Goal: Answer question/provide support: Share knowledge or assist other users

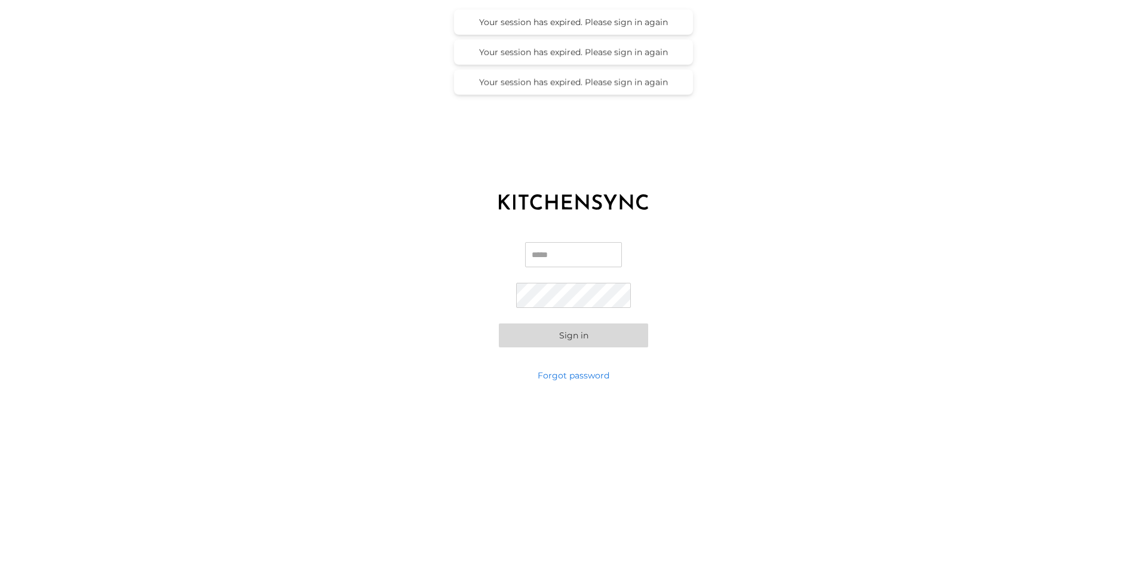
click at [585, 253] on input "Email" at bounding box center [573, 254] width 97 height 25
type input "**********"
click at [499, 323] on button "Sign in" at bounding box center [573, 335] width 149 height 24
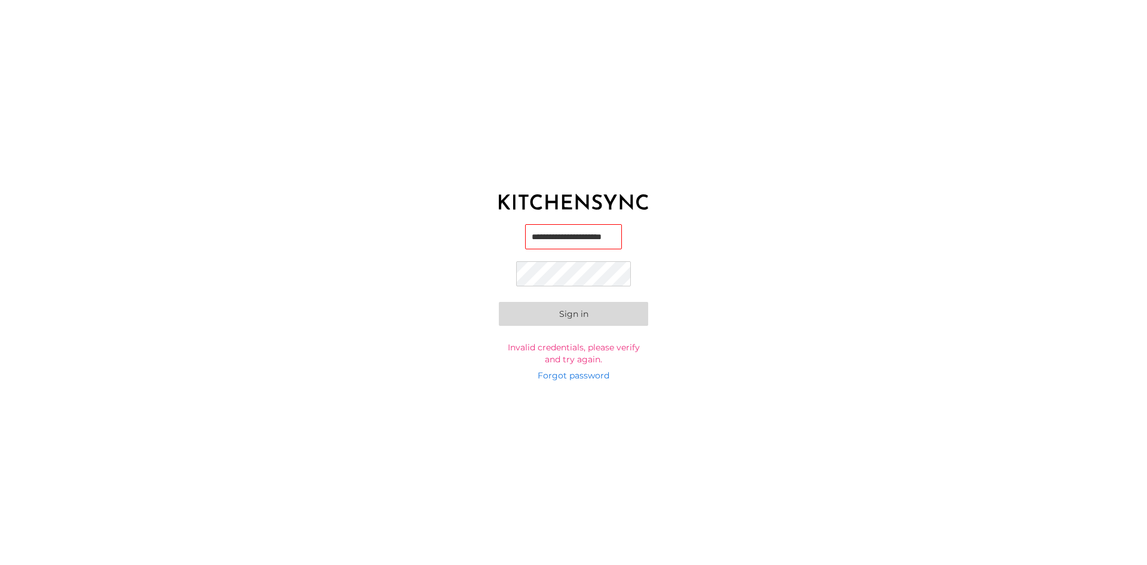
click at [499, 302] on button "Sign in" at bounding box center [573, 314] width 149 height 24
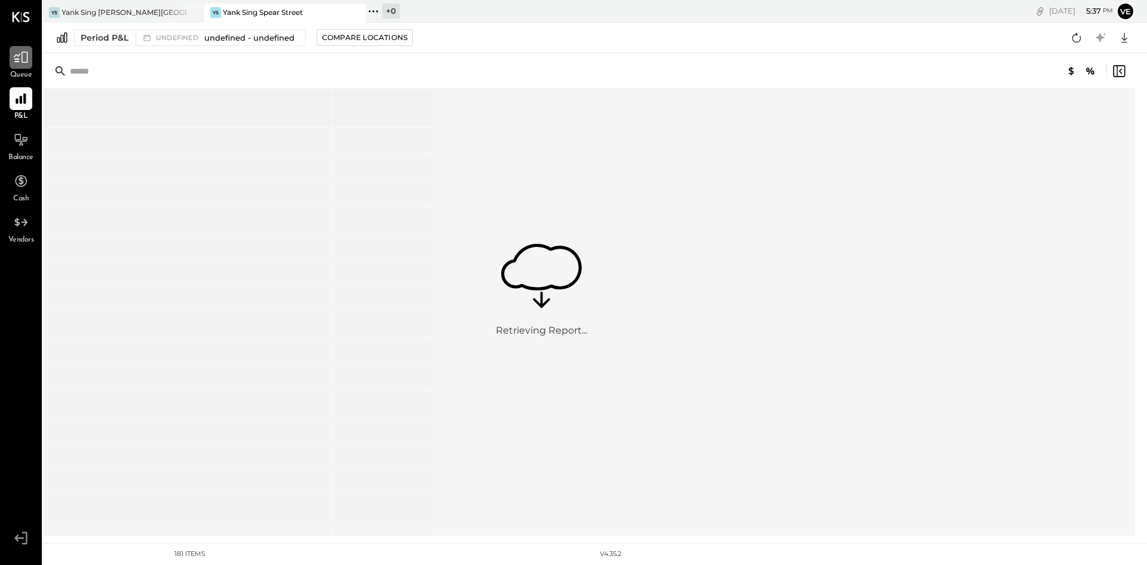
click at [13, 51] on icon at bounding box center [21, 58] width 16 height 16
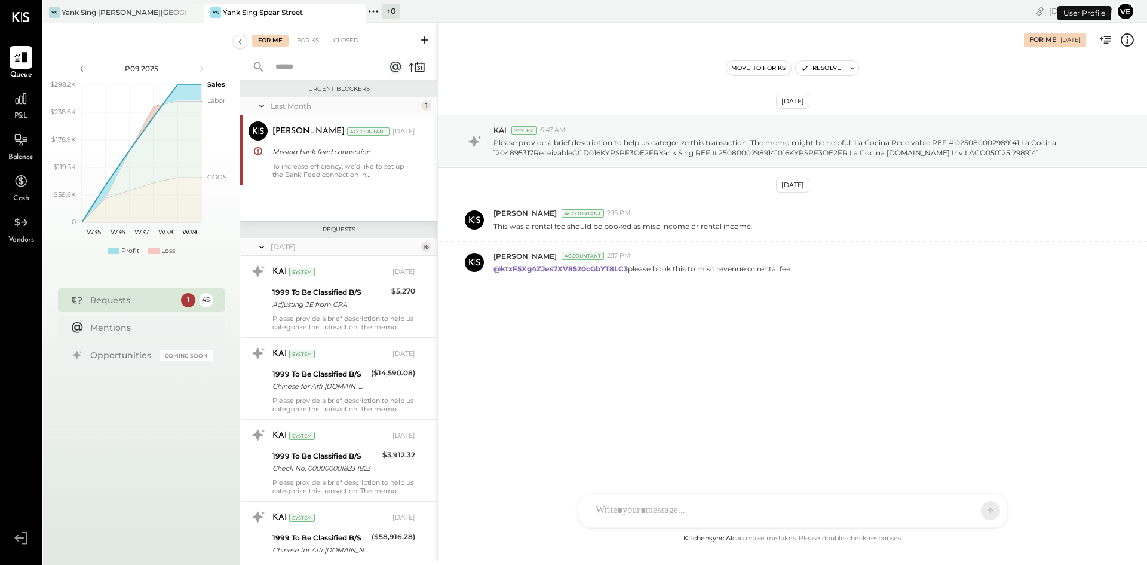
scroll to position [1119, 0]
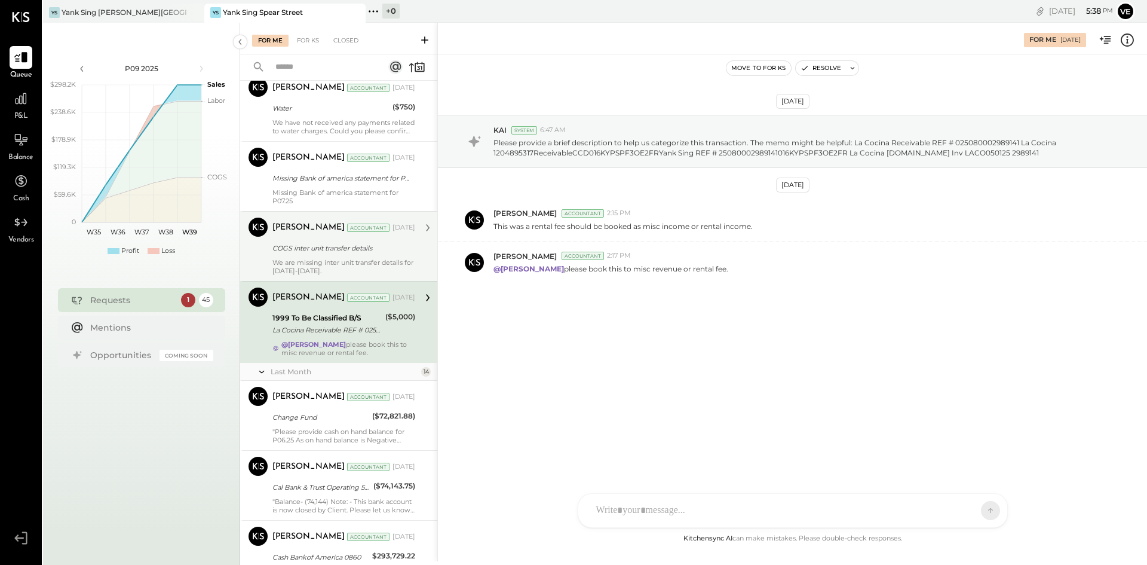
click at [343, 253] on div "COGS inter unit transfer details" at bounding box center [342, 248] width 139 height 12
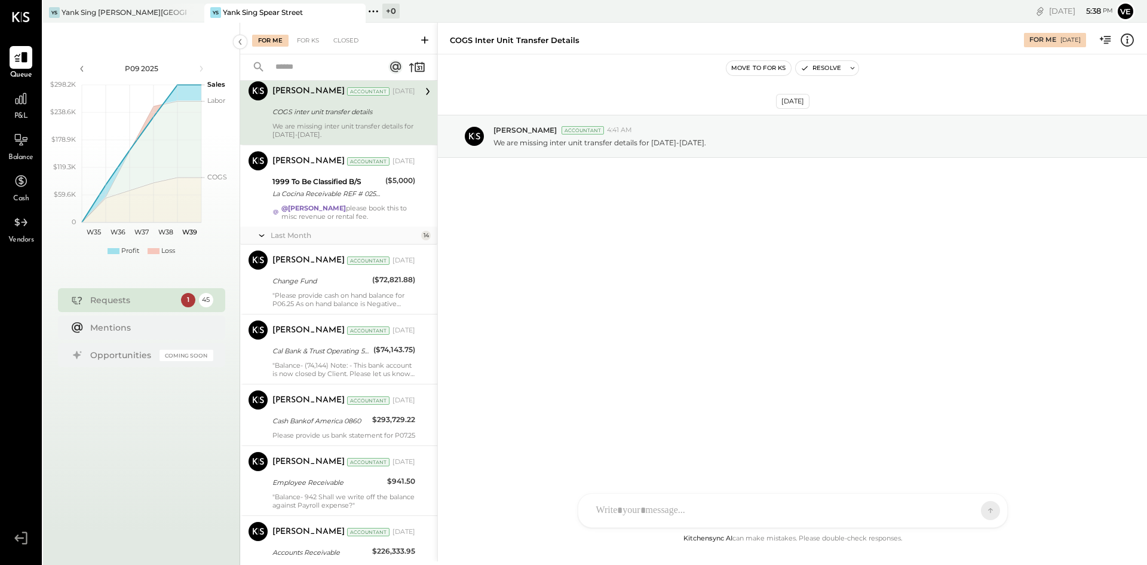
scroll to position [956, 0]
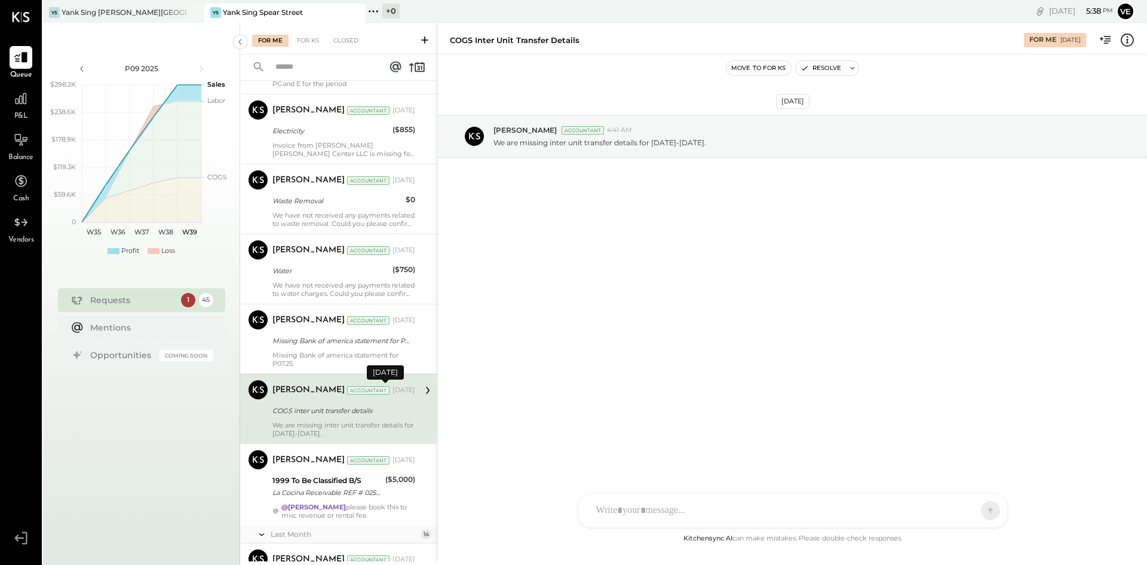
click at [393, 394] on div "[DATE]" at bounding box center [404, 390] width 23 height 10
click at [368, 411] on div "COGS inter unit transfer details" at bounding box center [342, 411] width 139 height 12
click at [341, 419] on div "[PERSON_NAME] Accountant [DATE] COGS inter unit transfer details We are missing…" at bounding box center [344, 408] width 143 height 57
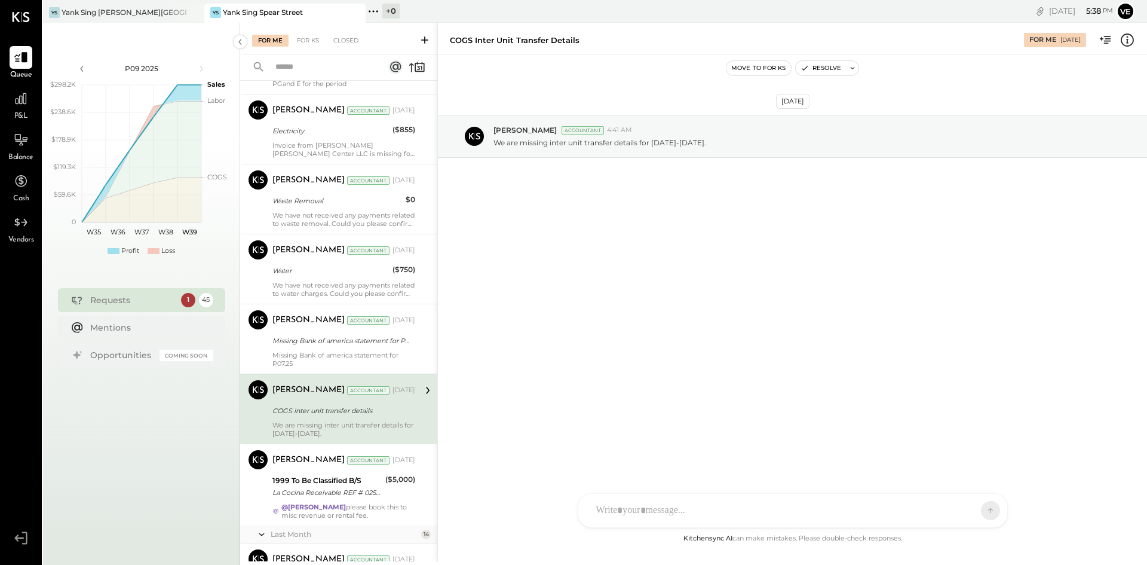
click at [420, 387] on icon at bounding box center [428, 390] width 16 height 16
click at [427, 387] on icon at bounding box center [428, 390] width 16 height 16
click at [660, 525] on div at bounding box center [793, 510] width 429 height 33
click at [660, 514] on div "N nathanwaller J [PERSON_NAME] DS [PERSON_NAME] SN [PERSON_NAME] V verawaller A…" at bounding box center [793, 478] width 430 height 100
click at [632, 506] on div at bounding box center [782, 510] width 384 height 26
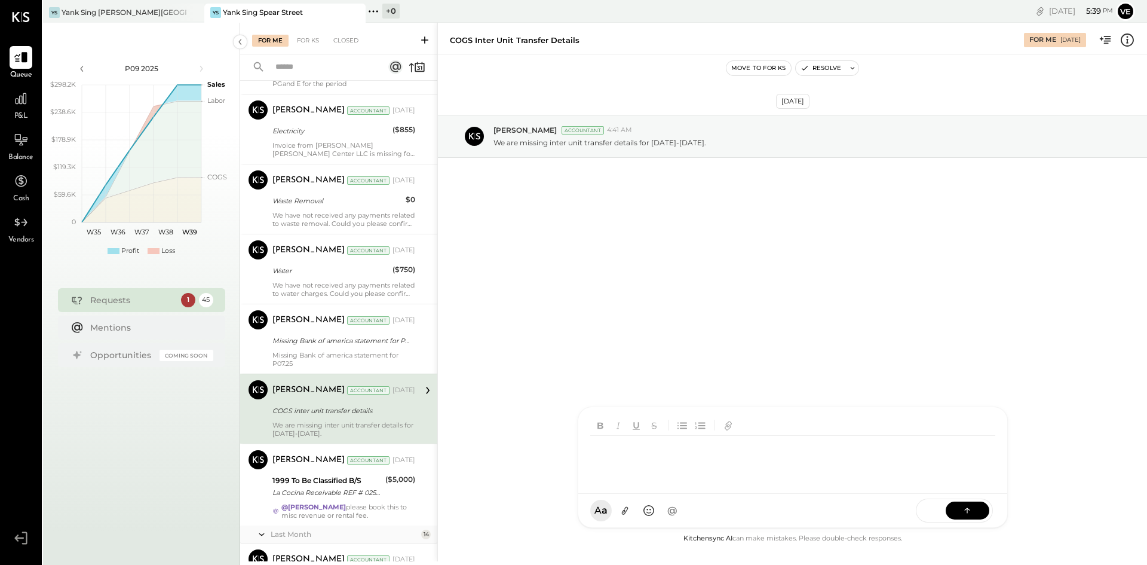
drag, startPoint x: 650, startPoint y: 456, endPoint x: 565, endPoint y: 255, distance: 218.3
click at [565, 255] on div "[DATE] [PERSON_NAME] Accountant 4:41 AM We are missing inter unit transfer deta…" at bounding box center [792, 292] width 709 height 477
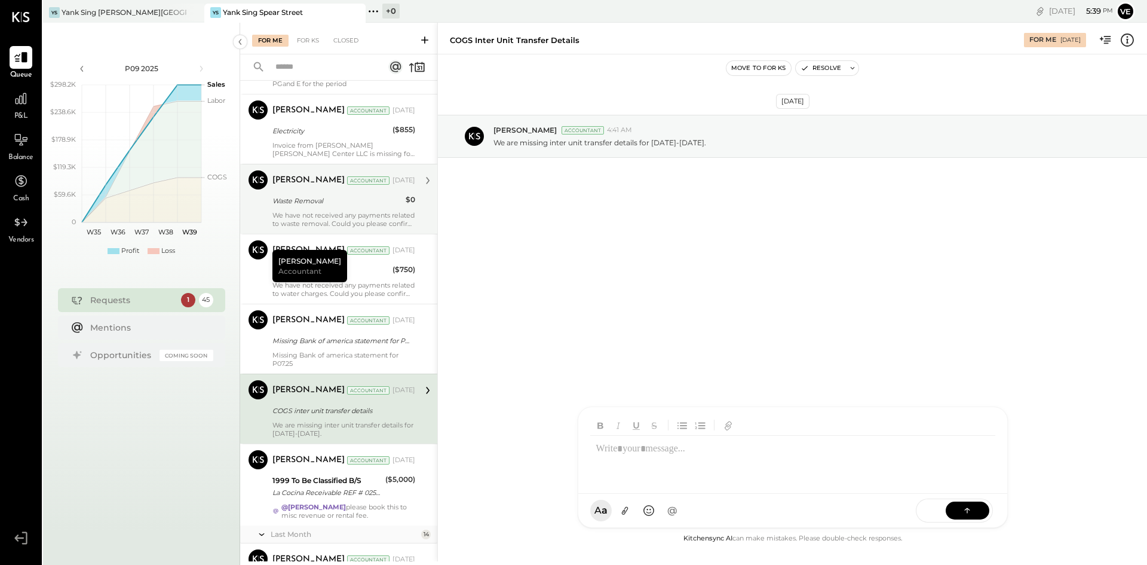
click at [378, 213] on div "We have not received any payments related to waste removal. Could you please co…" at bounding box center [344, 219] width 143 height 17
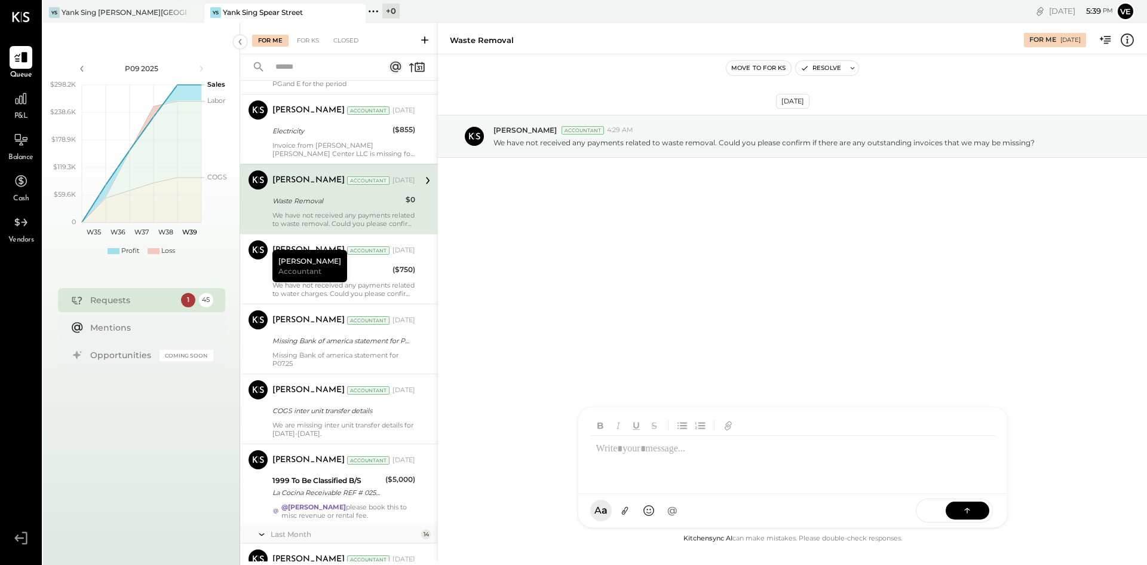
click at [311, 197] on div "Waste Removal" at bounding box center [338, 201] width 130 height 12
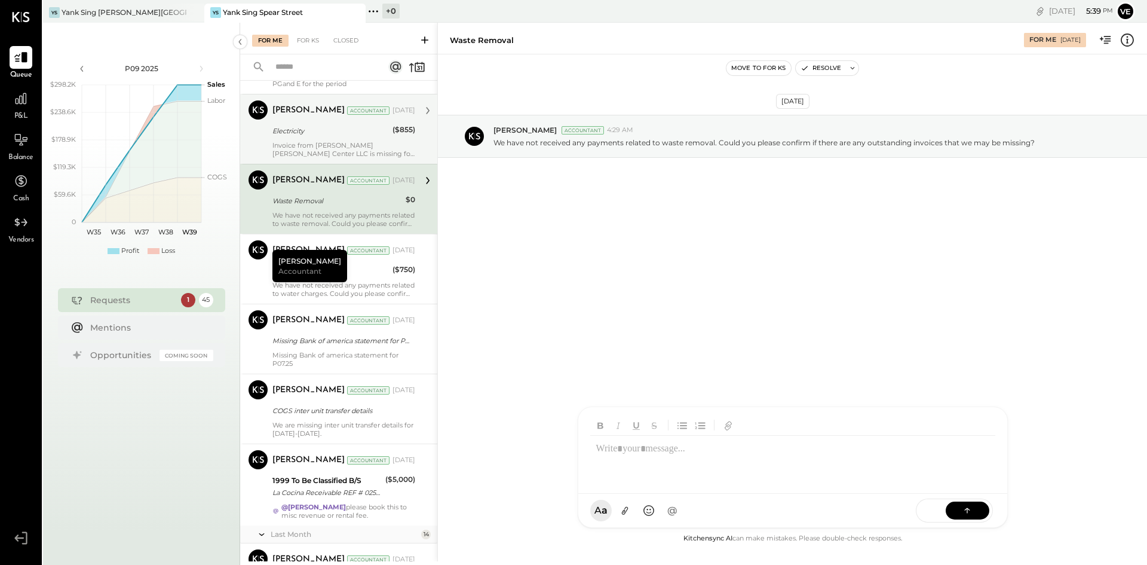
click at [323, 143] on div "Invoice from [PERSON_NAME] [PERSON_NAME] Center LLC is missing for this period." at bounding box center [344, 149] width 143 height 17
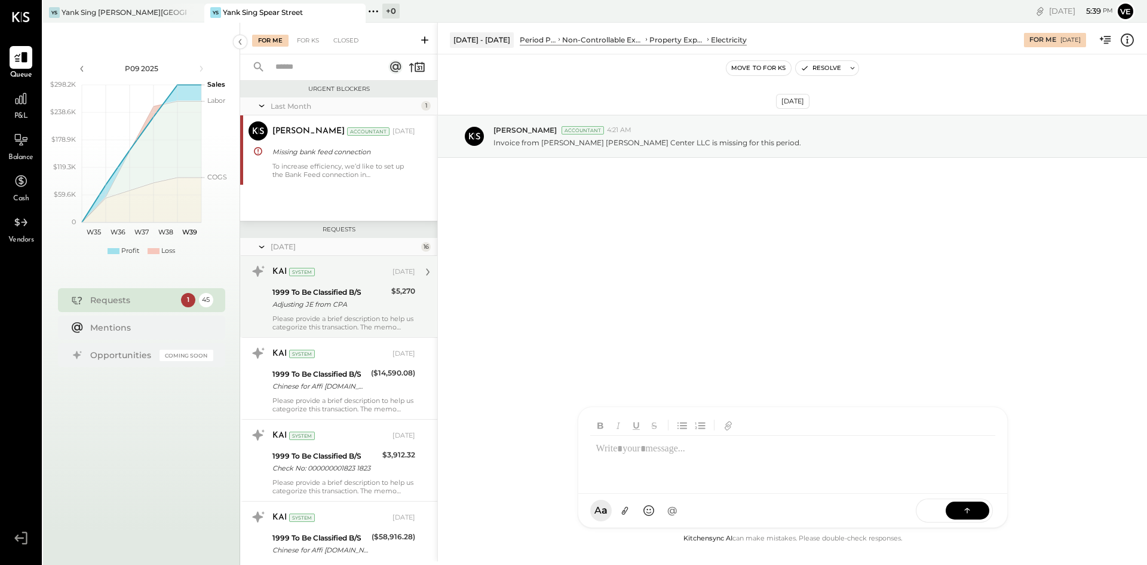
click at [316, 320] on div "Please provide a brief description to help us categorize this transaction. The …" at bounding box center [344, 322] width 143 height 17
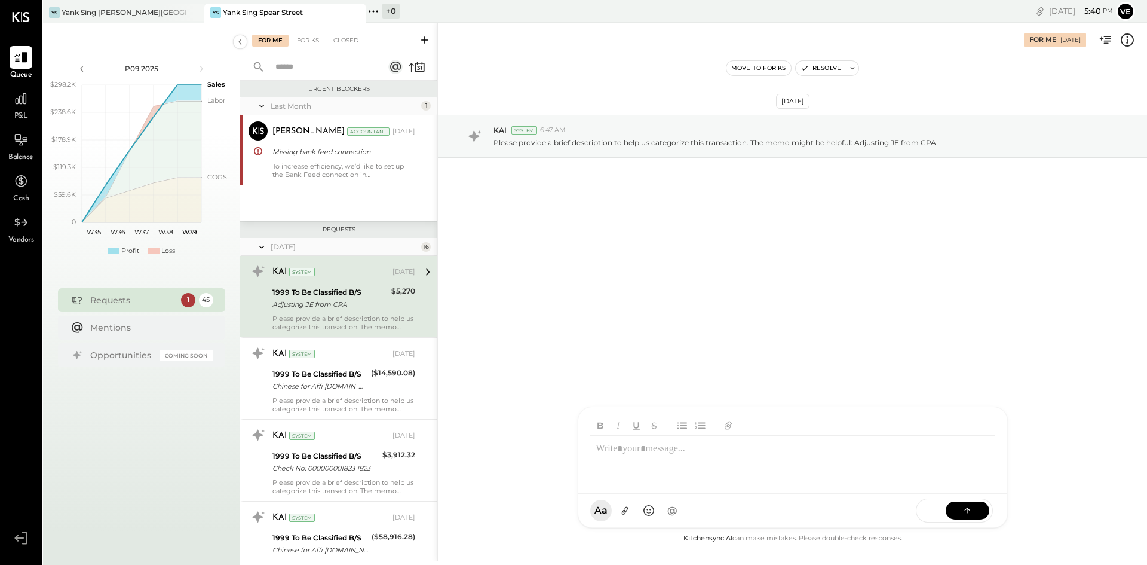
click at [426, 271] on icon at bounding box center [428, 271] width 4 height 7
click at [378, 308] on div "Adjusting JE from CPA" at bounding box center [330, 304] width 115 height 12
click at [689, 135] on div "KAI System 6:47 AM" at bounding box center [816, 130] width 644 height 10
click at [681, 143] on p "Please provide a brief description to help us categorize this transaction. The …" at bounding box center [715, 142] width 443 height 10
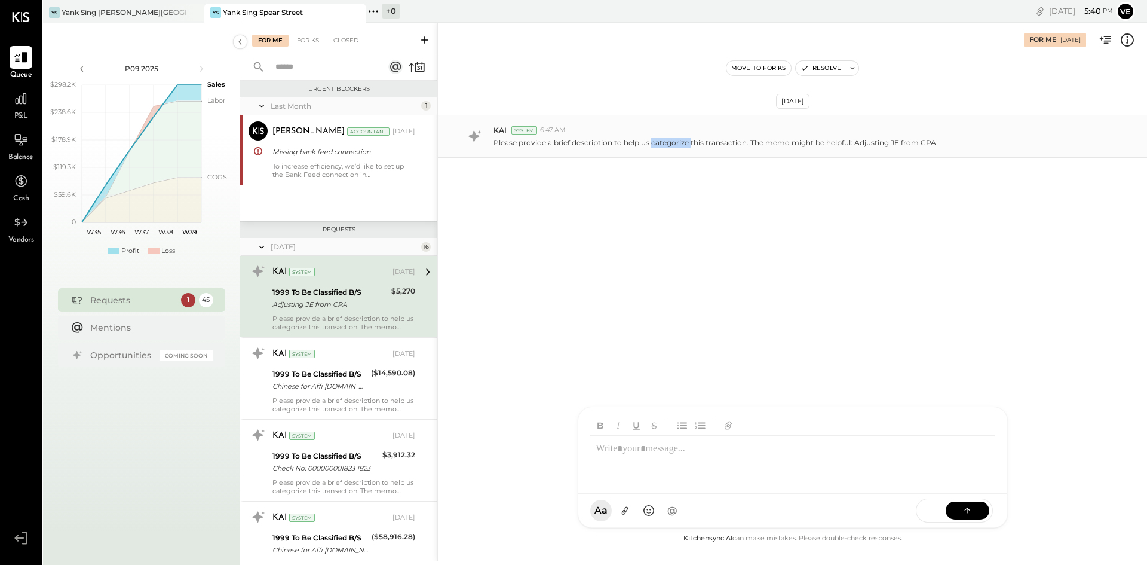
click at [681, 143] on p "Please provide a brief description to help us categorize this transaction. The …" at bounding box center [715, 142] width 443 height 10
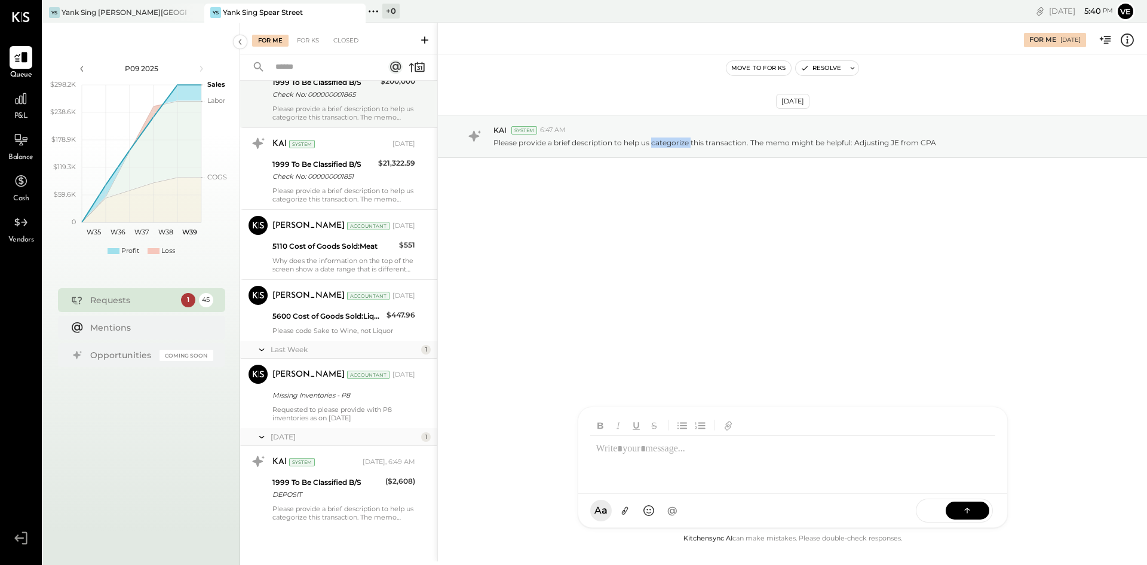
scroll to position [3105, 0]
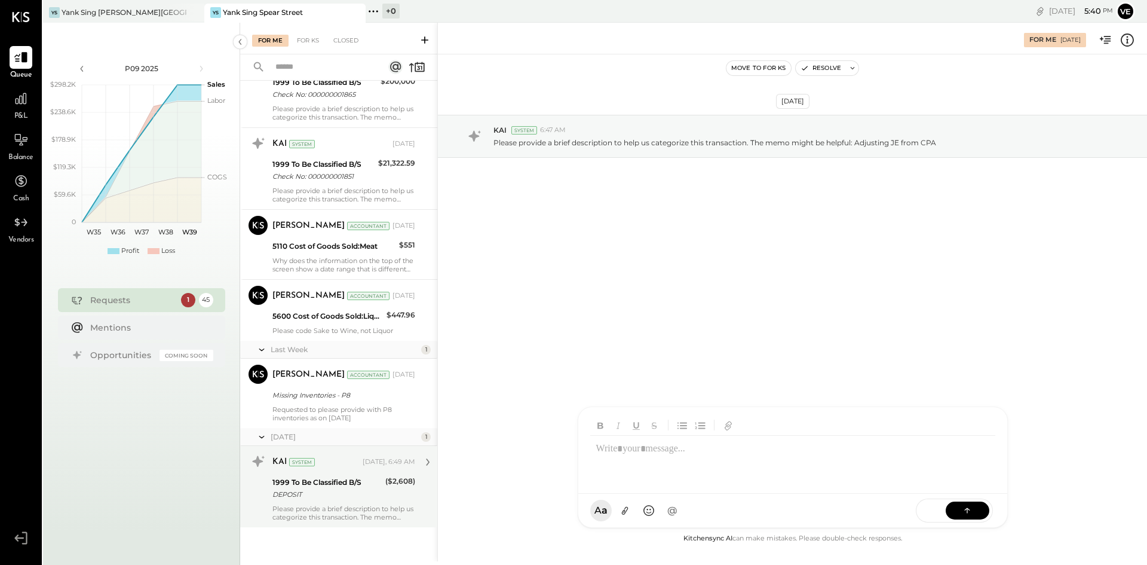
click at [341, 519] on div "Please provide a brief description to help us categorize this transaction. The …" at bounding box center [344, 512] width 143 height 17
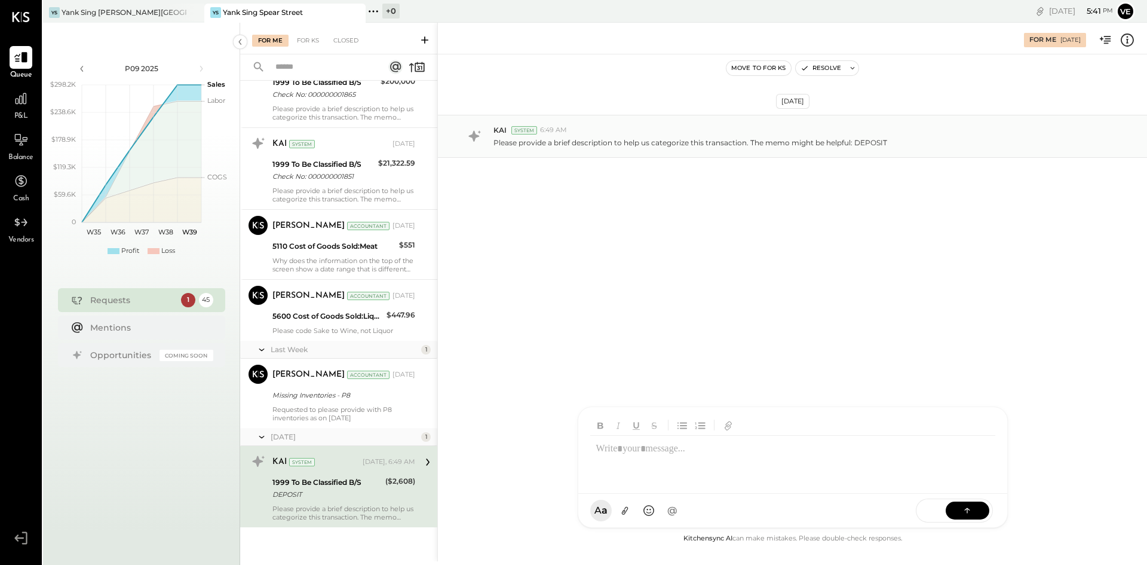
click at [517, 131] on div "System" at bounding box center [525, 130] width 26 height 8
click at [336, 403] on div "[PERSON_NAME] Accountant [DATE] Missing Inventories - P8 Requested to please pr…" at bounding box center [344, 393] width 143 height 57
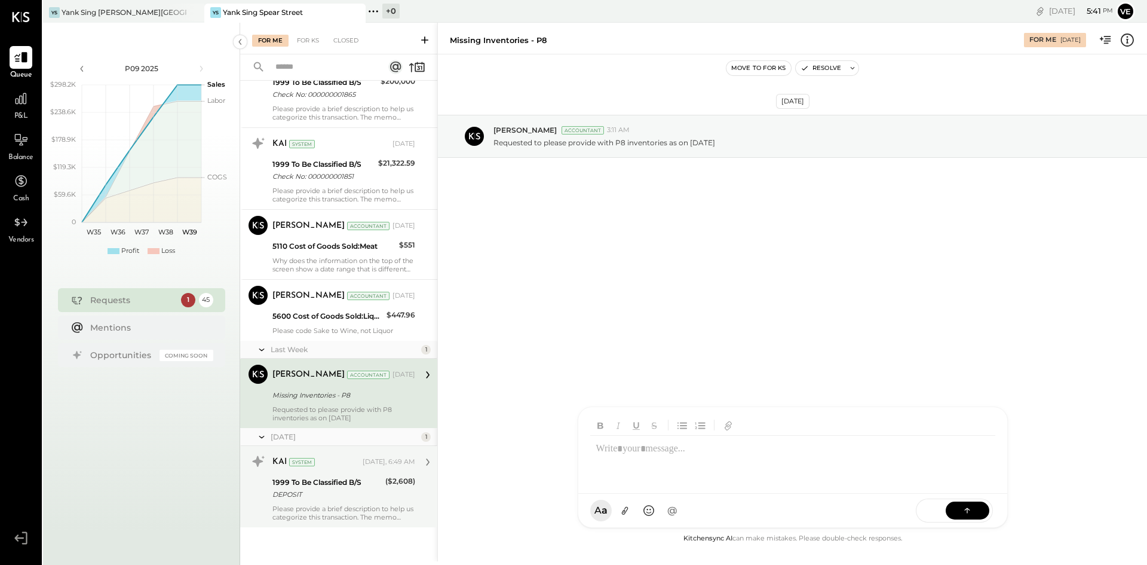
click at [671, 458] on div at bounding box center [792, 460] width 405 height 48
click at [986, 511] on button at bounding box center [968, 510] width 44 height 18
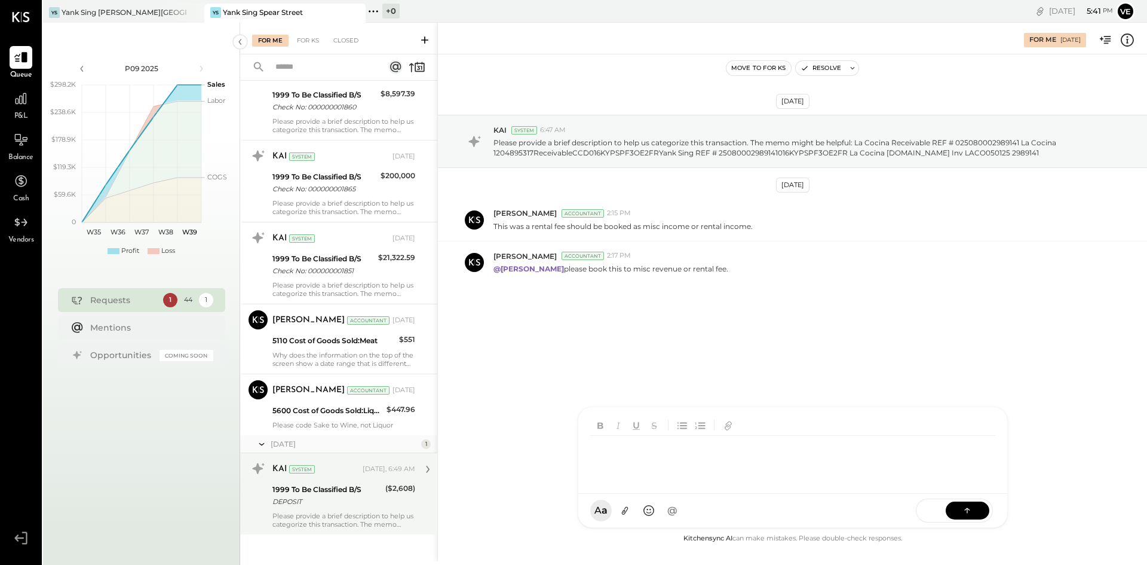
scroll to position [3018, 0]
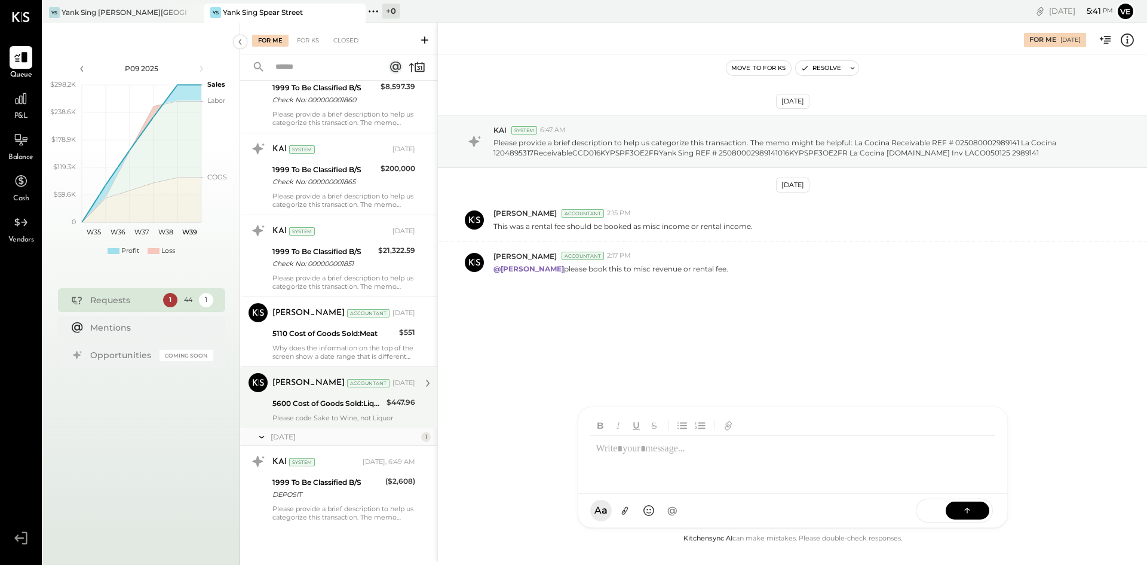
click at [337, 409] on div "5600 Cost of Goods Sold:Liquor" at bounding box center [328, 403] width 111 height 12
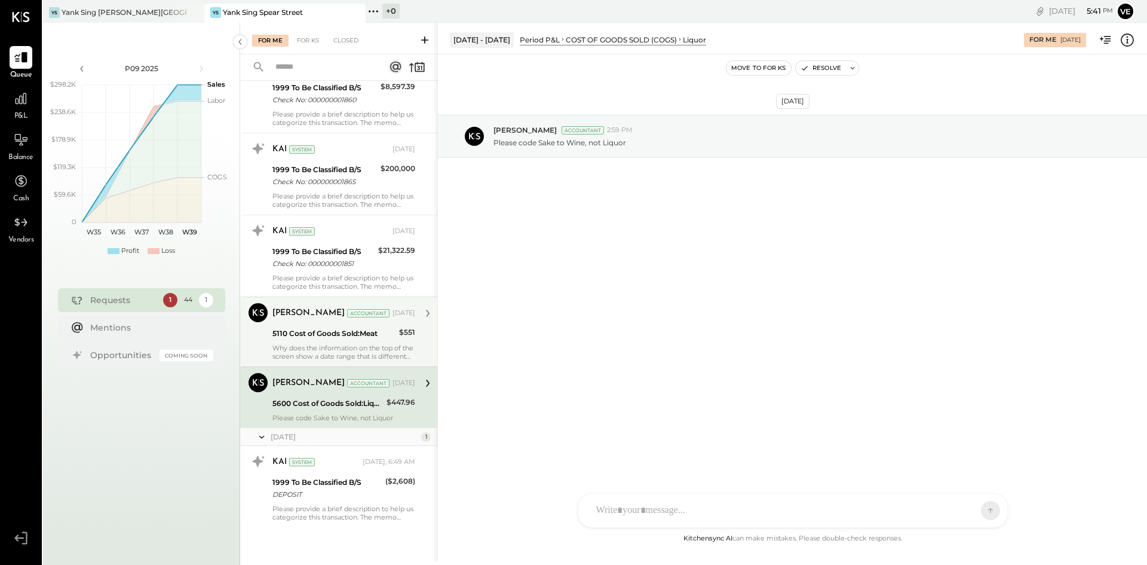
click at [333, 341] on div "[PERSON_NAME] Accountant [DATE] 5110 Cost of Goods Sold:Meat $551 Why does the …" at bounding box center [344, 331] width 143 height 57
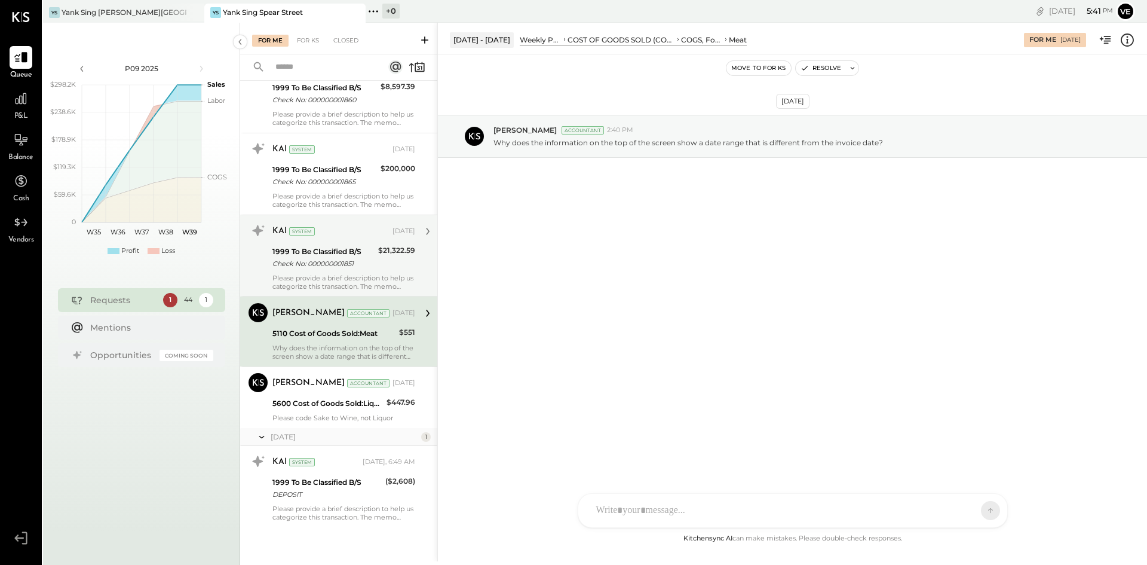
click at [319, 267] on div "Check No: 000000001851" at bounding box center [324, 264] width 102 height 12
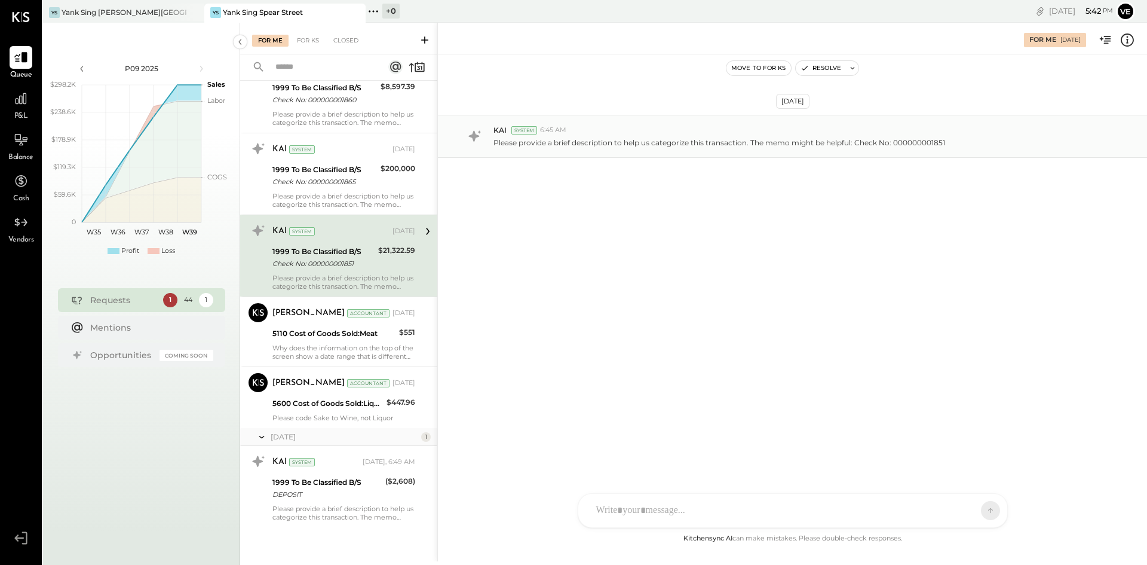
click at [565, 122] on div "KAI System 6:45 AM Please provide a brief description to help us categorize thi…" at bounding box center [792, 136] width 709 height 43
click at [574, 134] on div "KAI System 6:45 AM" at bounding box center [816, 130] width 644 height 10
drag, startPoint x: 945, startPoint y: 140, endPoint x: 894, endPoint y: 144, distance: 51.5
click at [894, 144] on div "Please provide a brief description to help us categorize this transaction. The …" at bounding box center [816, 141] width 644 height 13
copy p "000000001851"
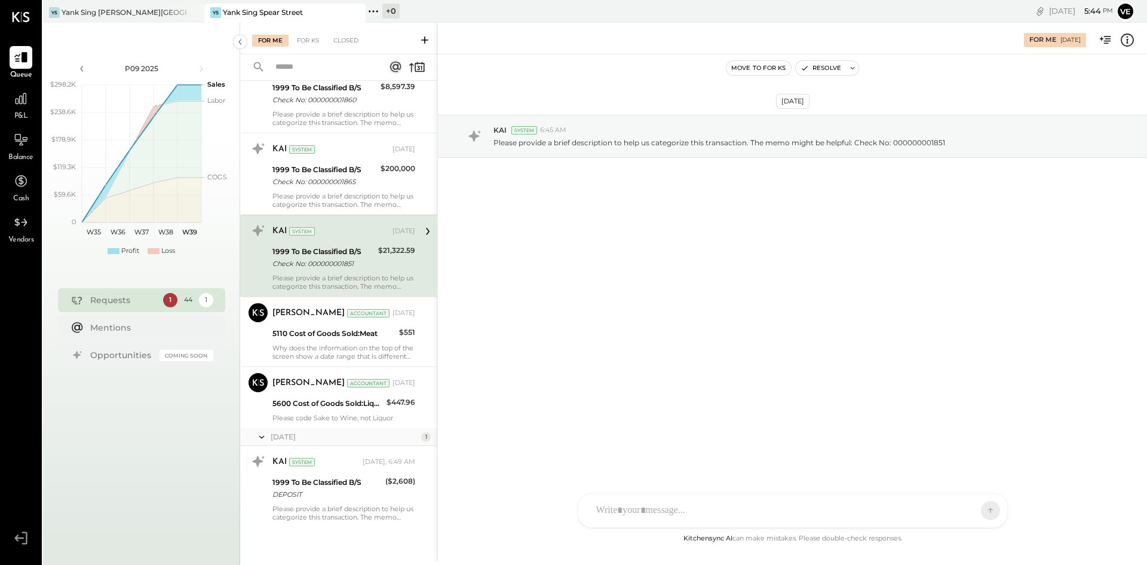
click at [666, 512] on div at bounding box center [782, 510] width 384 height 26
click at [737, 464] on div "**********" at bounding box center [792, 460] width 405 height 48
click at [801, 455] on div "**********" at bounding box center [792, 460] width 405 height 48
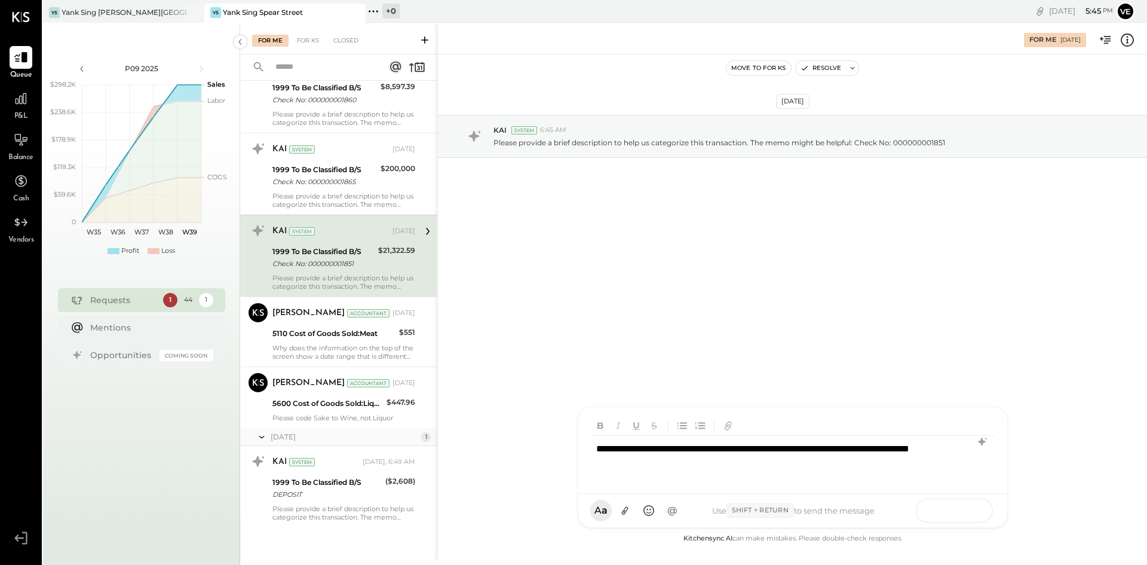
click at [963, 509] on icon at bounding box center [968, 510] width 12 height 12
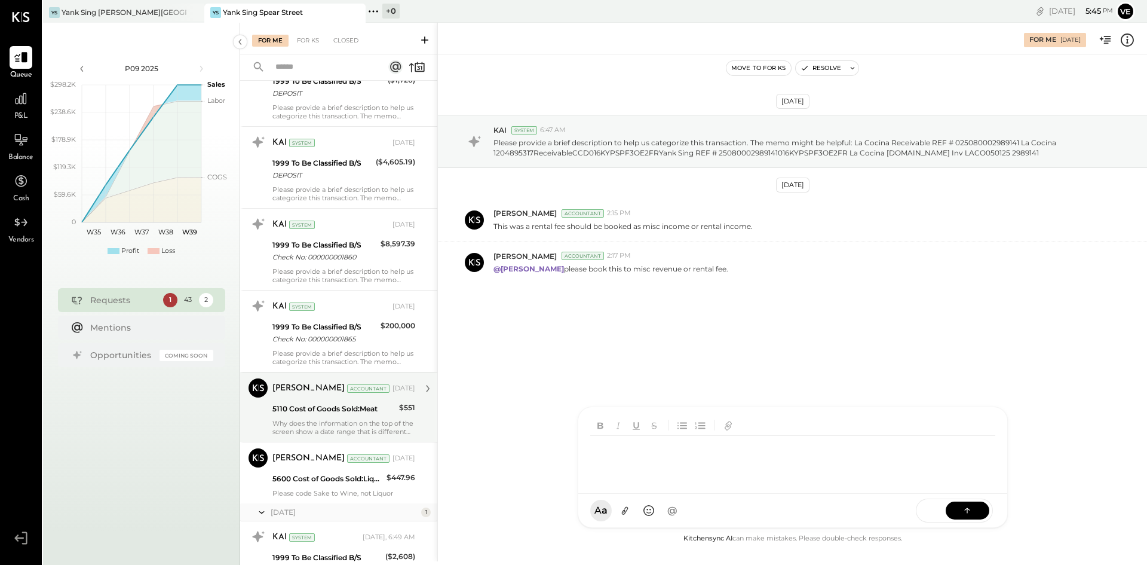
scroll to position [2936, 0]
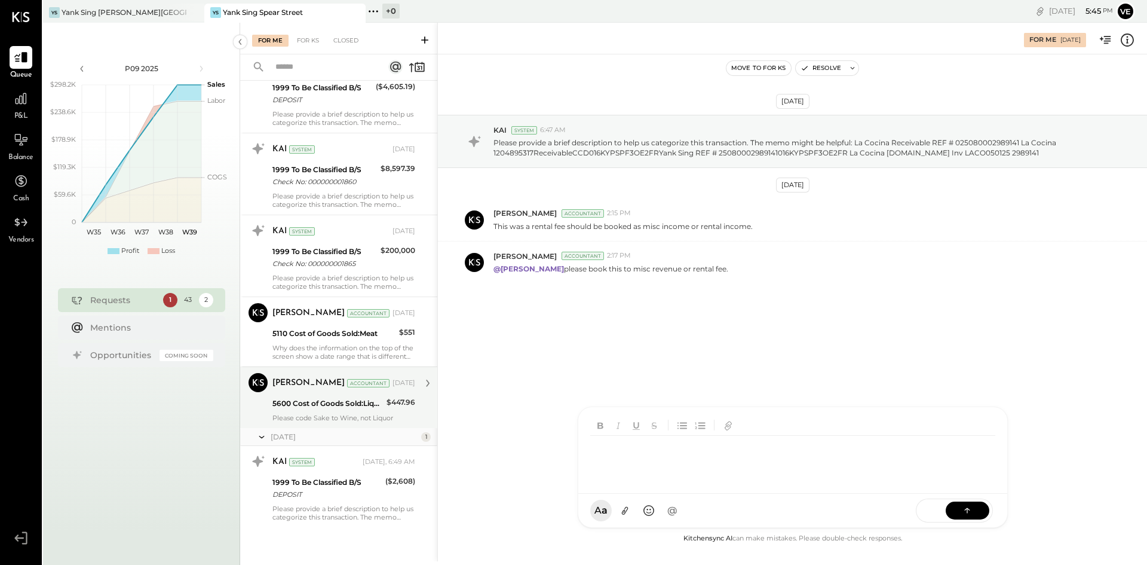
click at [362, 406] on div "5600 Cost of Goods Sold:Liquor" at bounding box center [328, 403] width 111 height 12
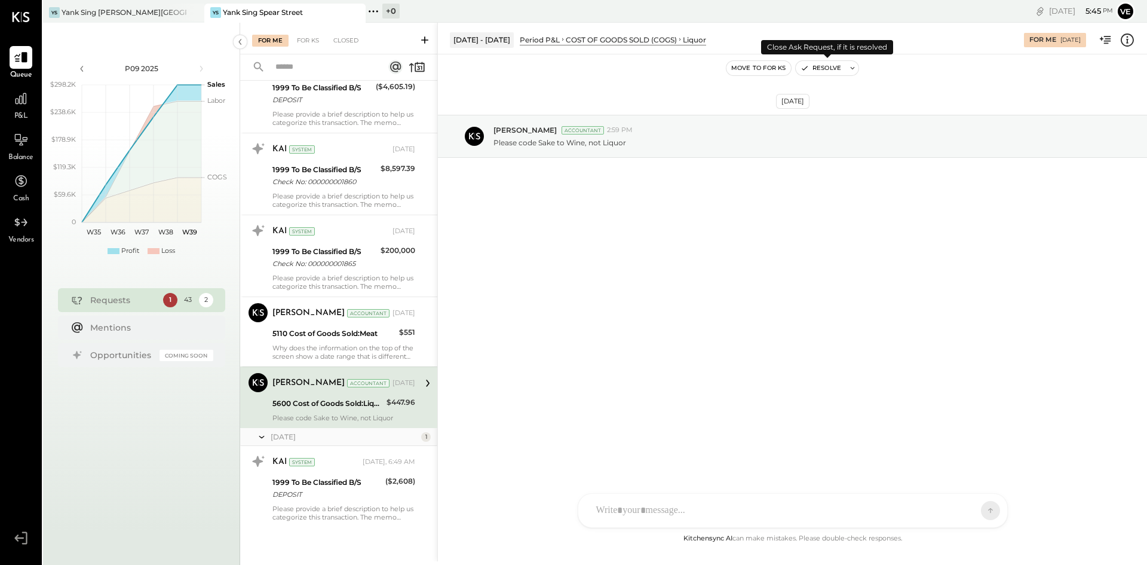
click at [850, 67] on icon at bounding box center [853, 68] width 8 height 8
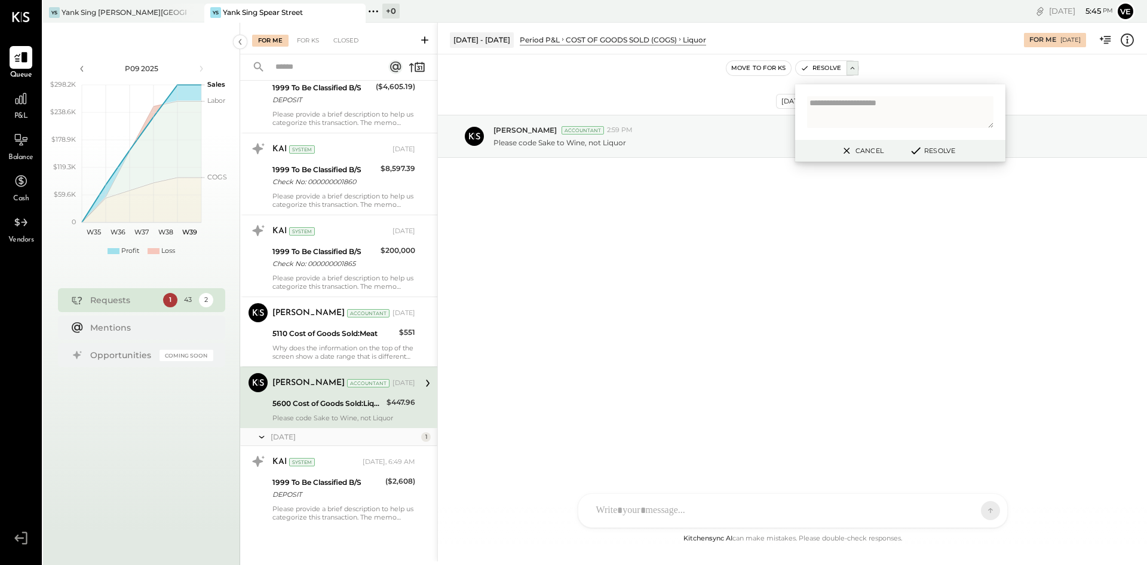
click at [702, 321] on div "[DATE] [PERSON_NAME] Accountant 2:59 PM Please code Sake to Wine, not Liquor" at bounding box center [792, 292] width 709 height 477
click at [845, 151] on icon at bounding box center [847, 150] width 15 height 14
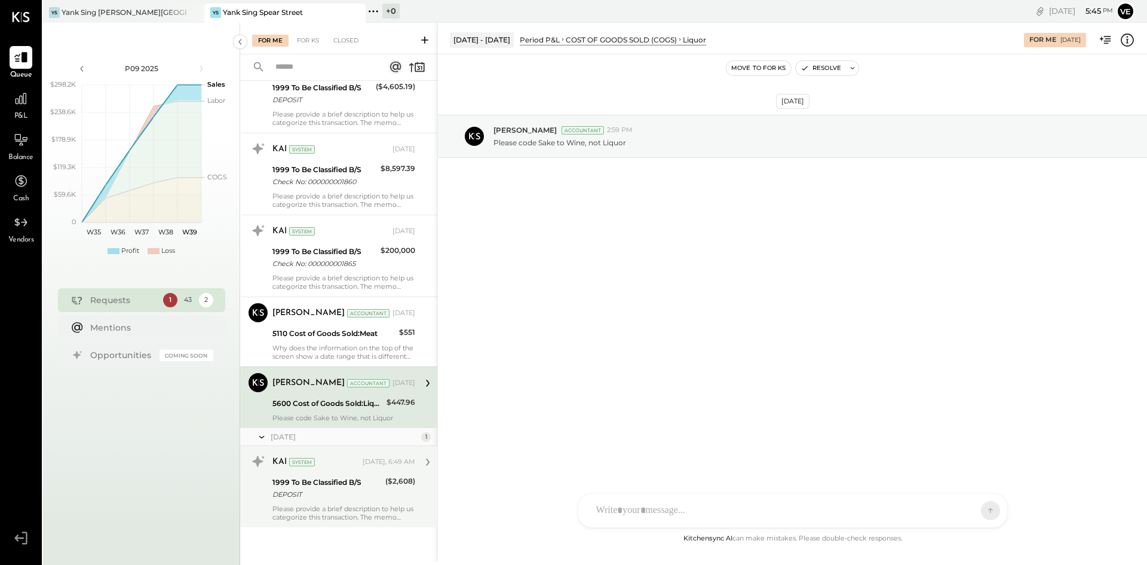
click at [351, 498] on div "DEPOSIT" at bounding box center [327, 494] width 109 height 12
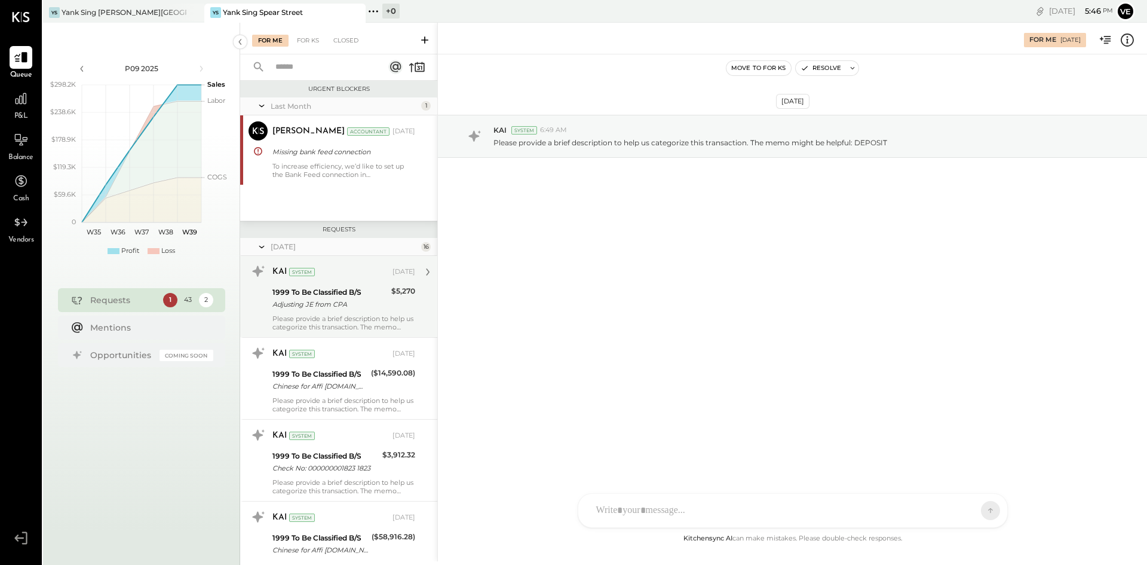
click at [349, 312] on div "KAI System [DATE] 1999 To Be Classified B/S Adjusting JE from CPA $5,270 Please…" at bounding box center [344, 296] width 143 height 69
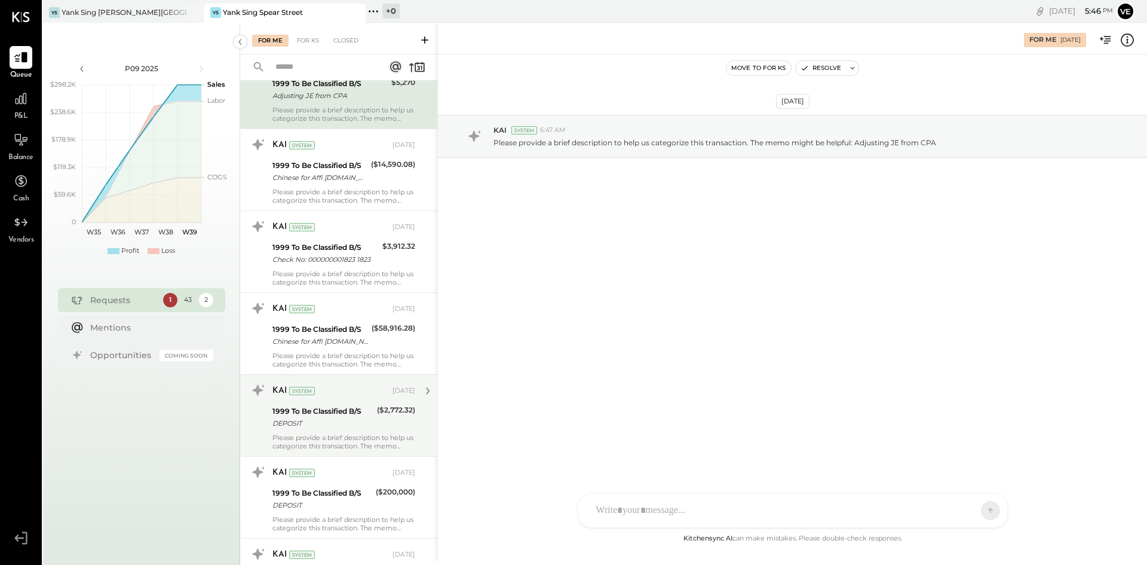
scroll to position [239, 0]
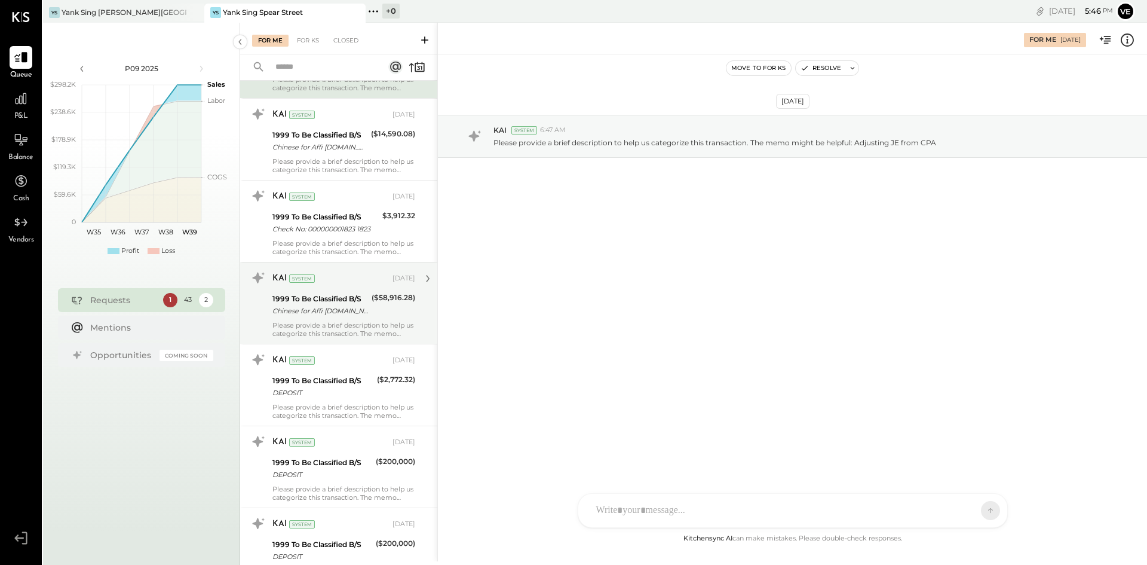
click at [353, 328] on div "Please provide a brief description to help us categorize this transaction. The …" at bounding box center [344, 329] width 143 height 17
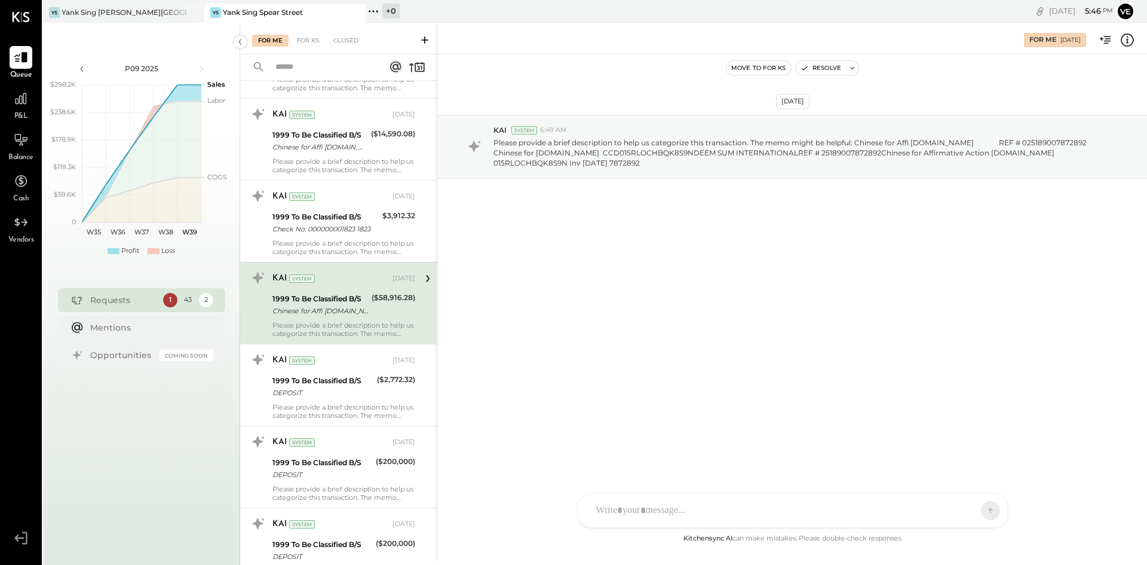
click at [341, 318] on div "1999 To Be Classified B/S Chinese for Affi [DOMAIN_NAME] REF # 025189007872892 …" at bounding box center [321, 305] width 96 height 26
click at [629, 511] on div at bounding box center [782, 510] width 384 height 26
click at [964, 513] on icon at bounding box center [968, 510] width 12 height 12
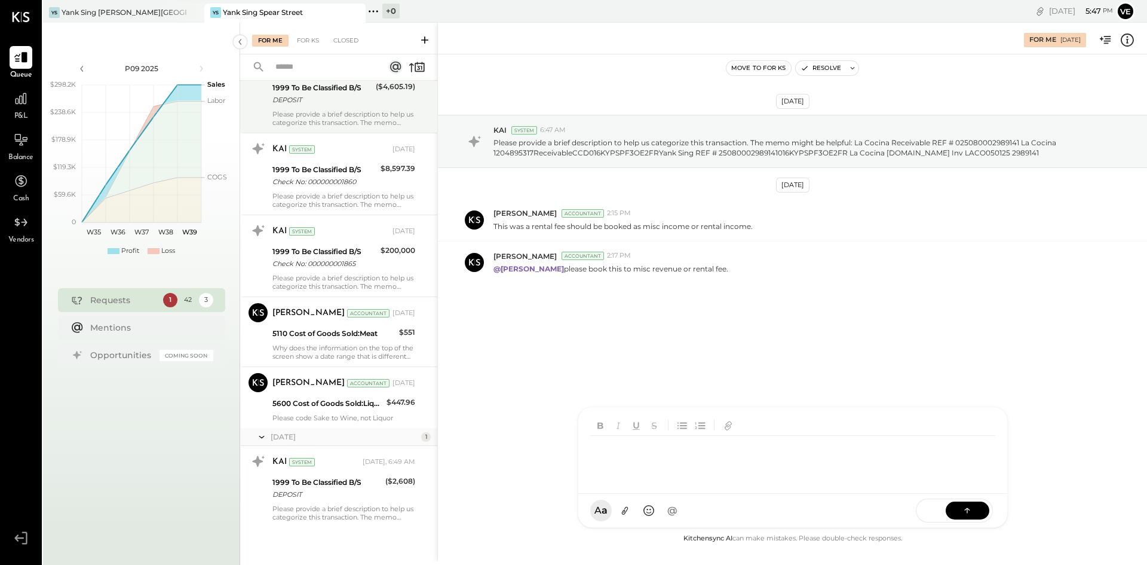
scroll to position [2854, 0]
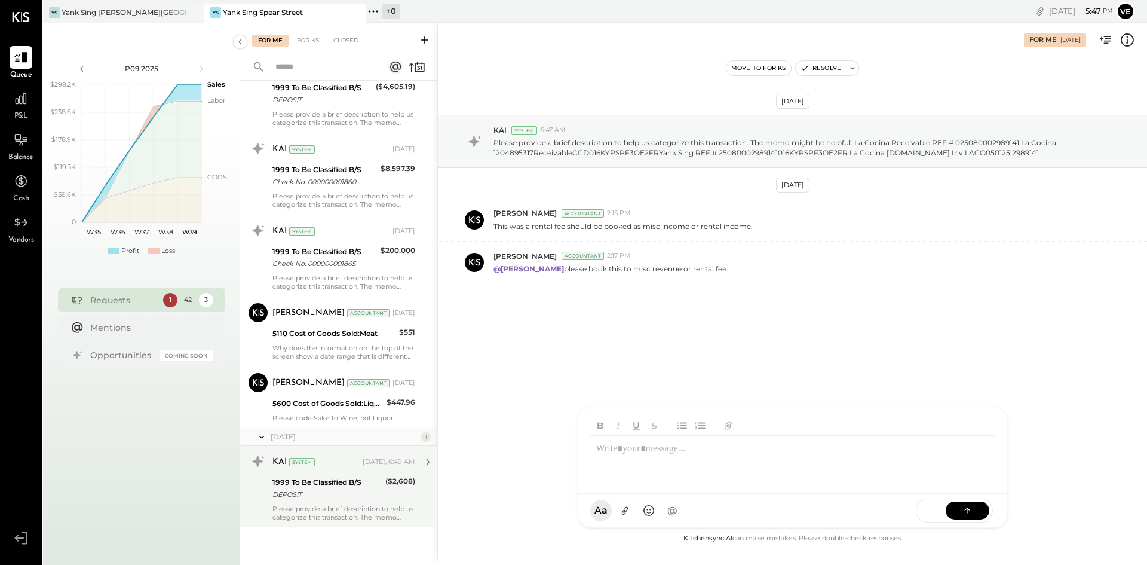
click at [314, 504] on div "KAI System [DATE], 6:49 AM 1999 To Be Classified B/S DEPOSIT ($2,608) Please pr…" at bounding box center [344, 486] width 143 height 69
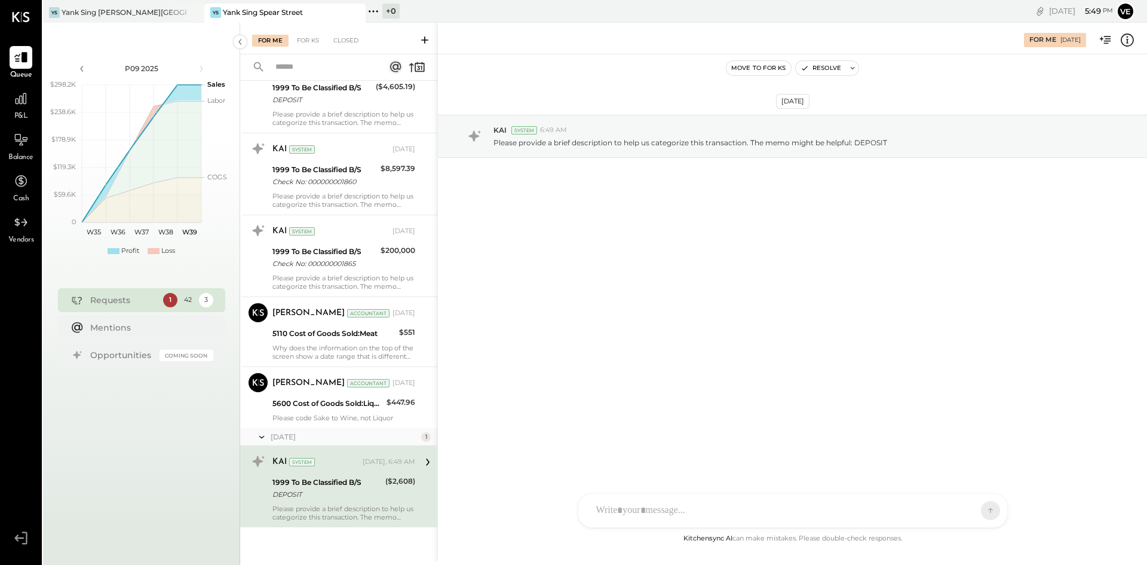
click at [350, 491] on div "DEPOSIT" at bounding box center [327, 494] width 109 height 12
click at [596, 512] on div at bounding box center [782, 510] width 384 height 26
click at [972, 509] on icon at bounding box center [968, 510] width 12 height 12
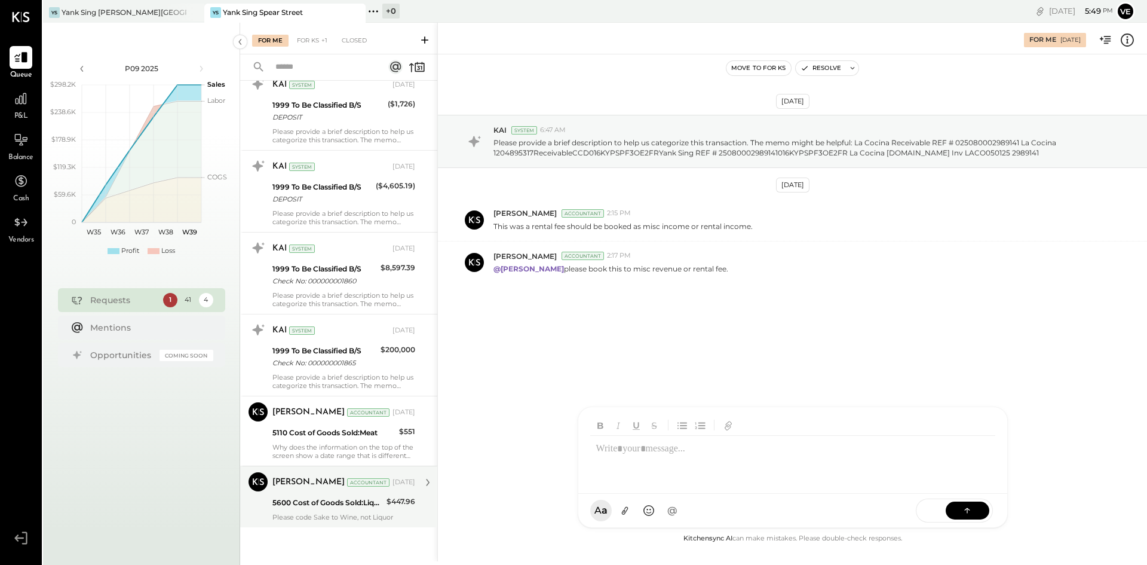
click at [350, 514] on div "Please code Sake to Wine, not Liquor" at bounding box center [344, 517] width 143 height 8
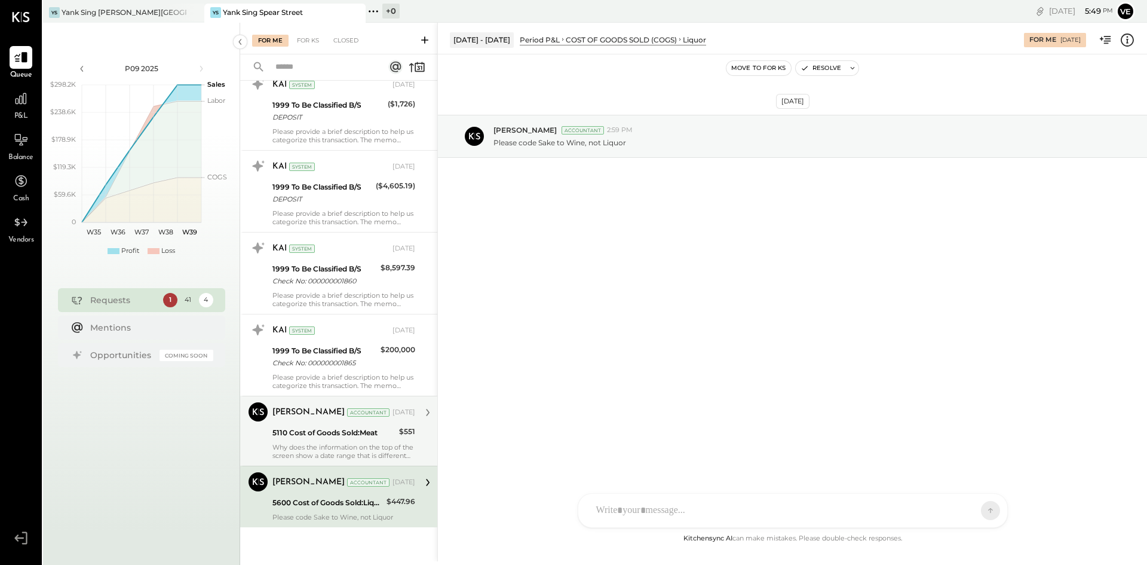
click at [339, 422] on div "[PERSON_NAME] Accountant [DATE]" at bounding box center [344, 412] width 143 height 20
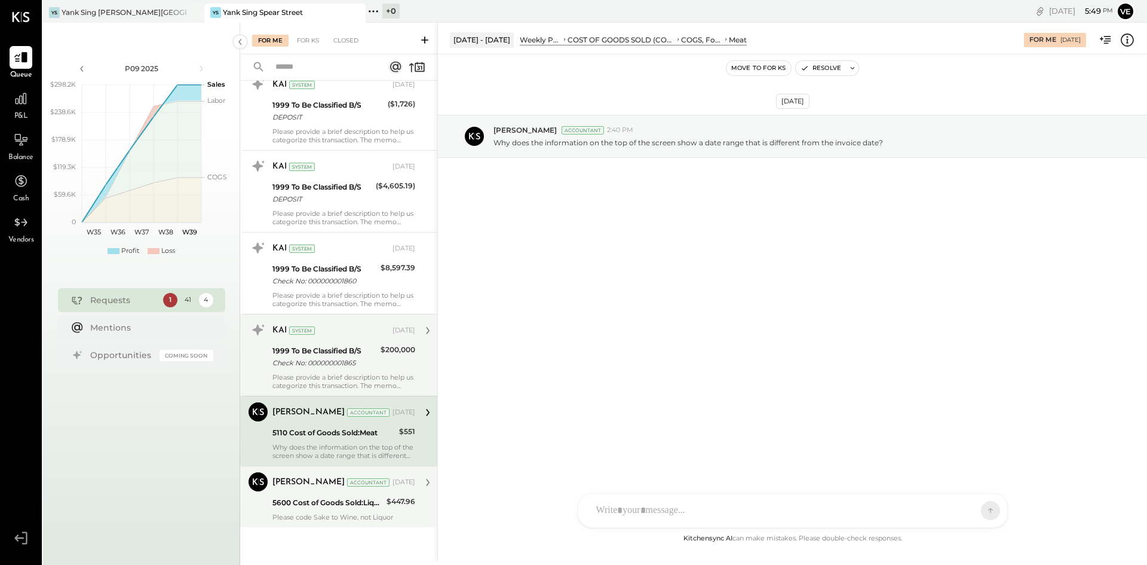
click at [336, 364] on div "Check No: 000000001865" at bounding box center [325, 363] width 105 height 12
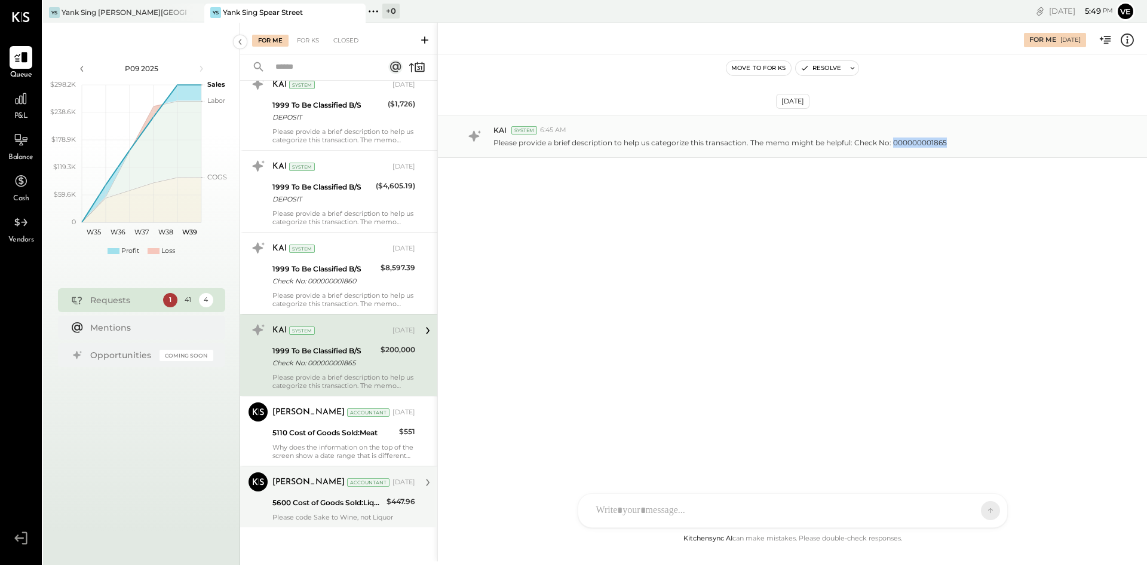
drag, startPoint x: 950, startPoint y: 143, endPoint x: 895, endPoint y: 145, distance: 55.0
click at [895, 145] on div "Please provide a brief description to help us categorize this transaction. The …" at bounding box center [816, 141] width 644 height 13
copy p "000000001865"
click at [361, 372] on div "KAI System [DATE] 1999 To Be Classified B/S Check No: 000000001865 $200,000 Ple…" at bounding box center [344, 354] width 143 height 69
click at [683, 512] on div at bounding box center [782, 510] width 384 height 26
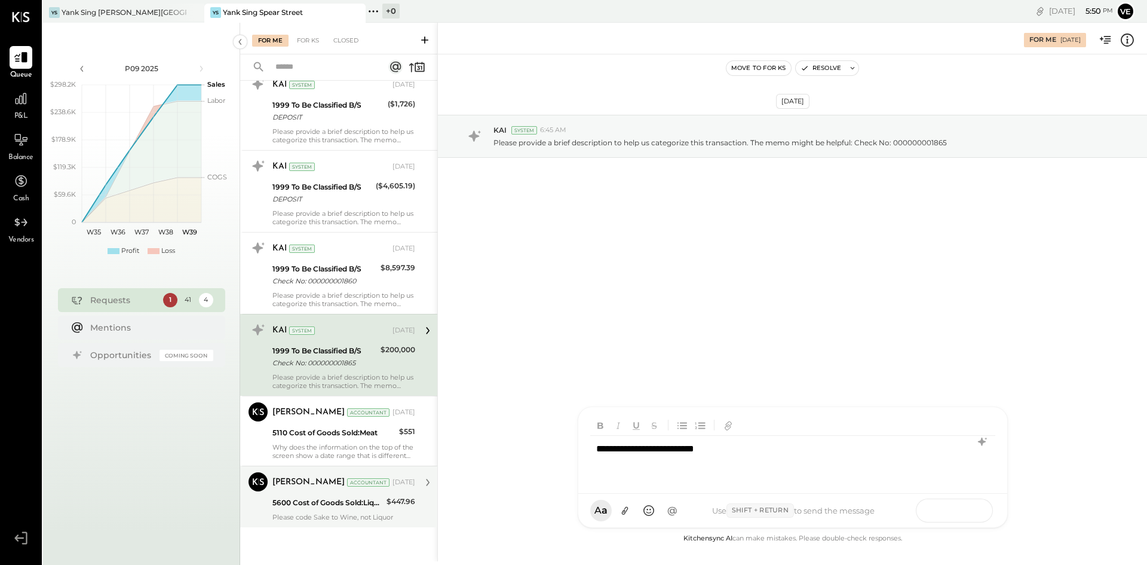
click at [953, 512] on button at bounding box center [968, 510] width 44 height 18
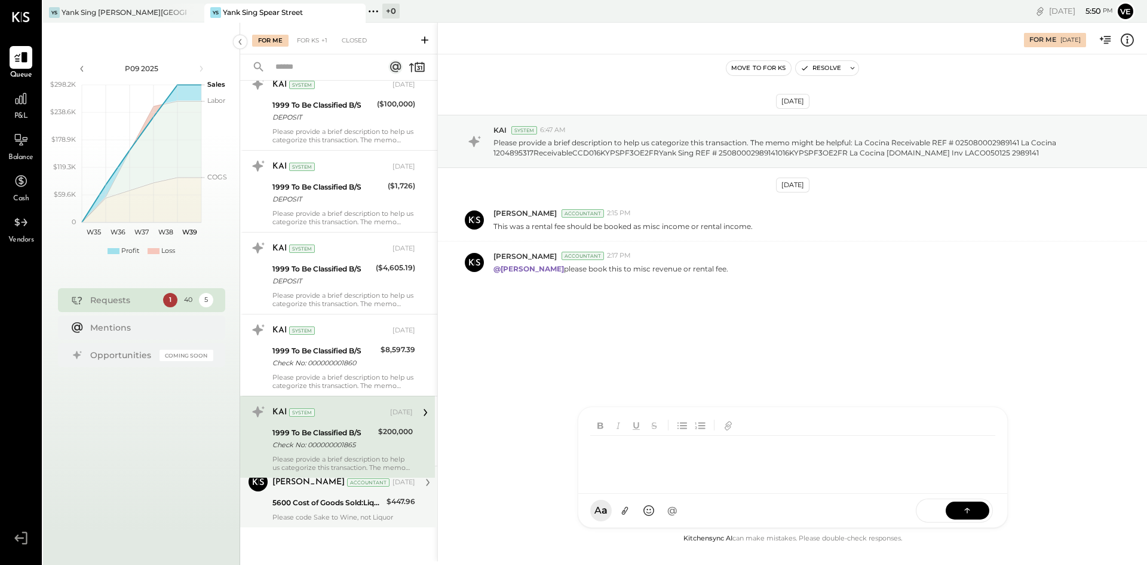
scroll to position [2673, 0]
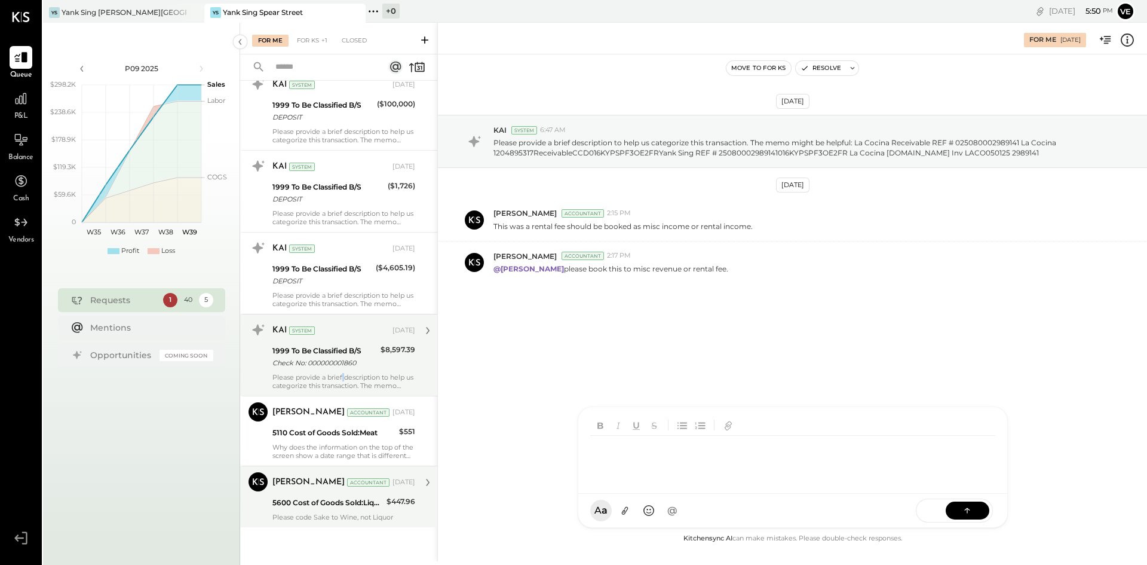
click at [343, 374] on div "Please provide a brief description to help us categorize this transaction. The …" at bounding box center [344, 381] width 143 height 17
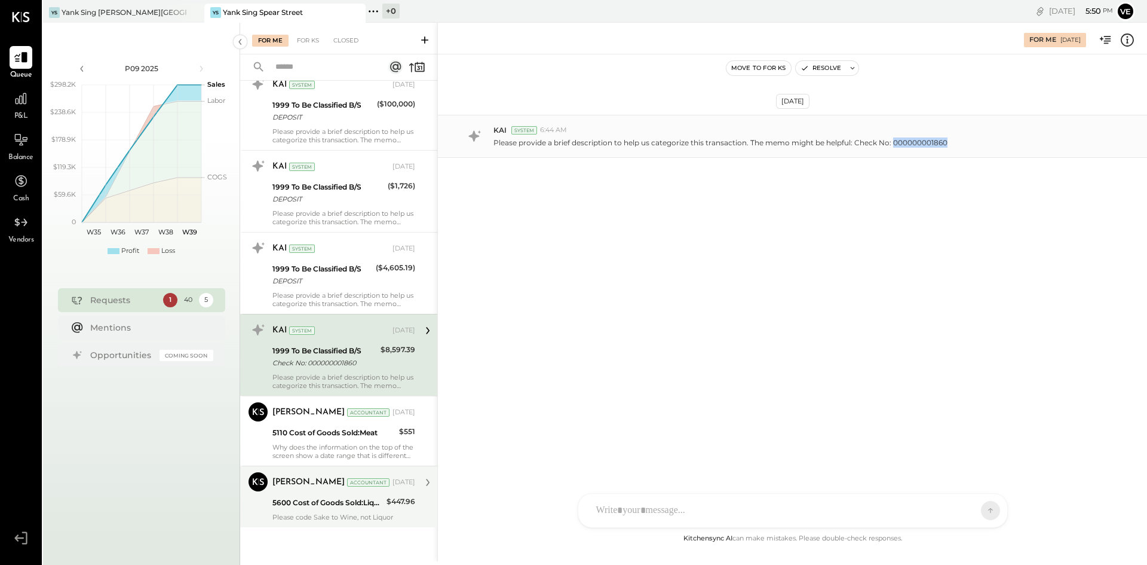
drag, startPoint x: 950, startPoint y: 141, endPoint x: 894, endPoint y: 150, distance: 56.3
click at [894, 150] on div "KAI System 6:44 AM Please provide a brief description to help us categorize thi…" at bounding box center [792, 136] width 709 height 43
copy p "000000001860"
click at [648, 514] on div "N nathanwaller J [PERSON_NAME] DS [PERSON_NAME] SN [PERSON_NAME] V verawaller A…" at bounding box center [793, 510] width 430 height 35
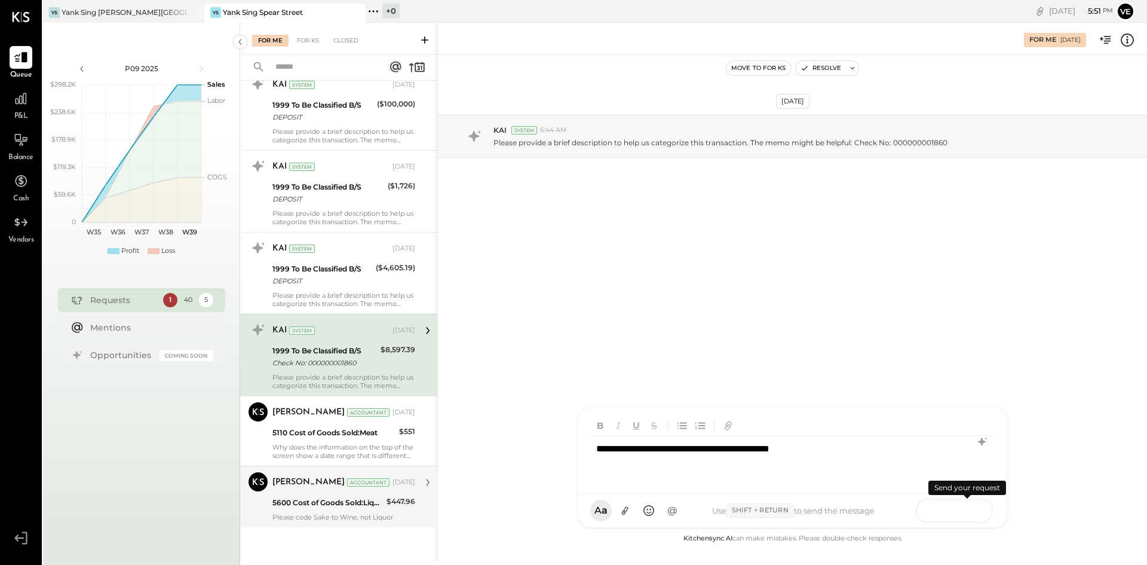
click at [972, 510] on icon at bounding box center [968, 510] width 12 height 12
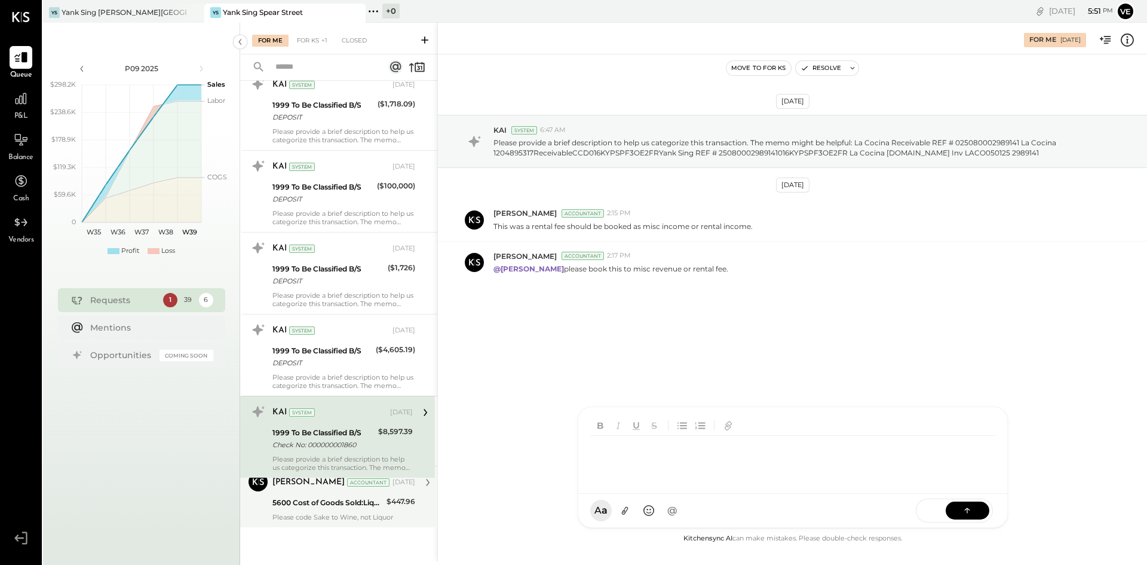
scroll to position [1037, 0]
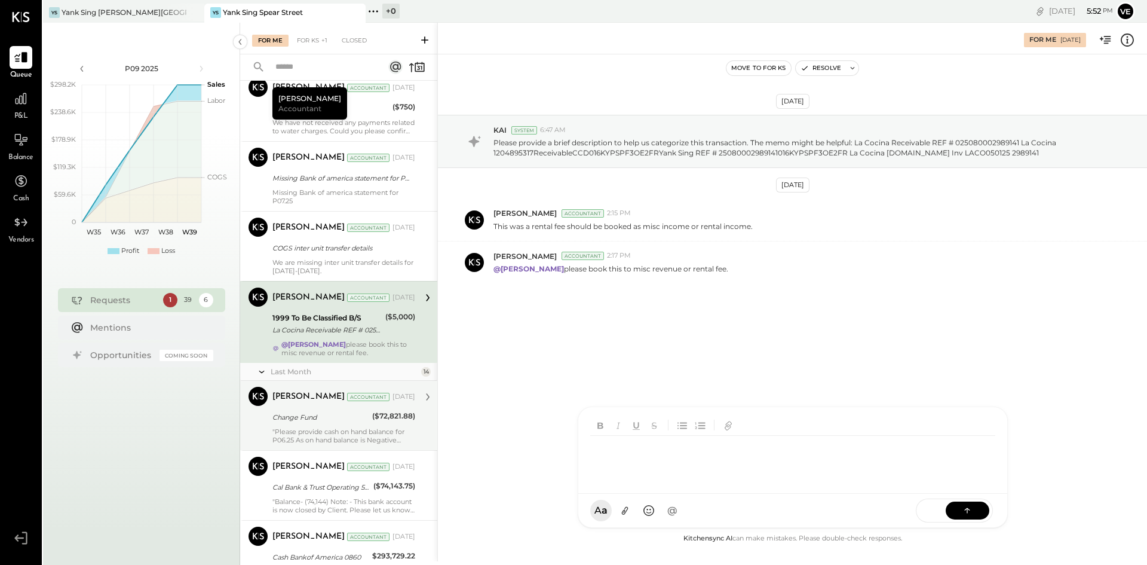
click at [368, 431] on div ""Please provide cash on hand balance for P06.25 As on hand balance is Negative …" at bounding box center [344, 435] width 143 height 17
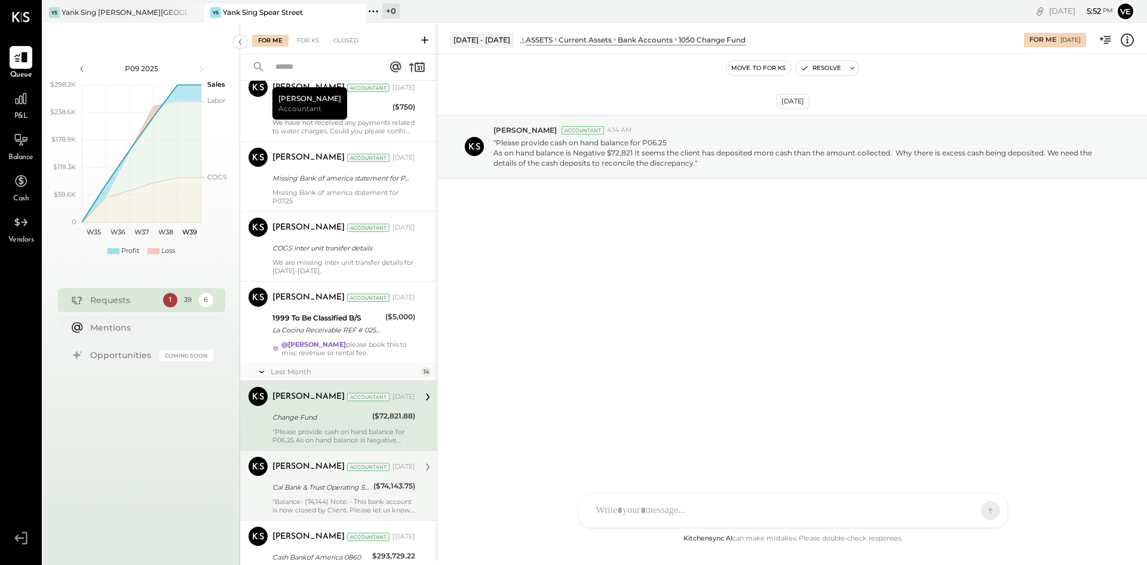
click at [344, 504] on div ""Balance- (74,144) Note: - This bank account is now closed by Client. Please le…" at bounding box center [344, 505] width 143 height 17
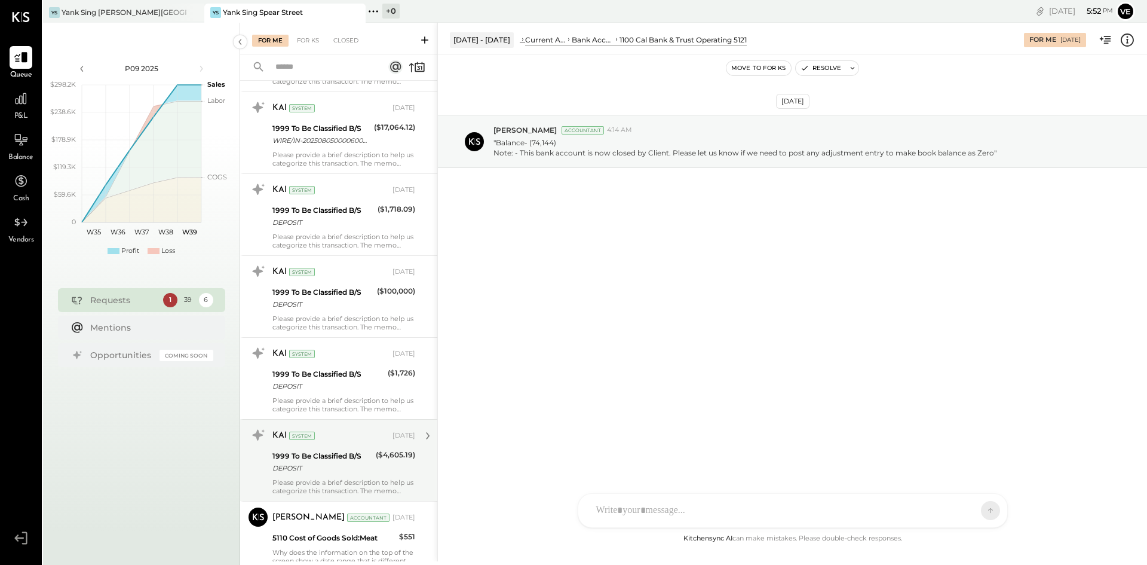
scroll to position [2591, 0]
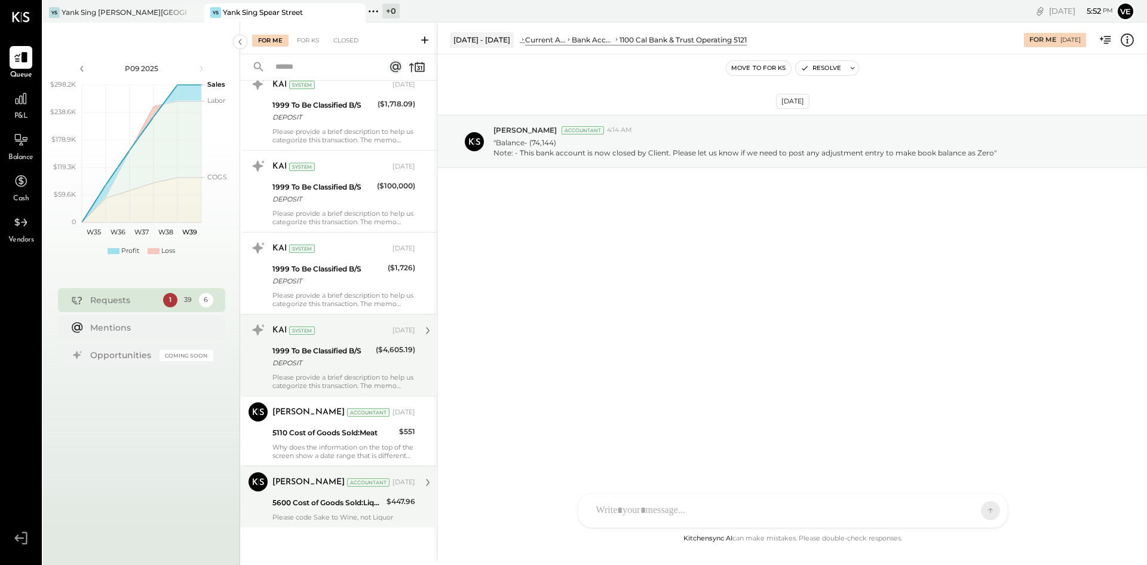
click at [365, 350] on div "1999 To Be Classified B/S" at bounding box center [323, 351] width 100 height 12
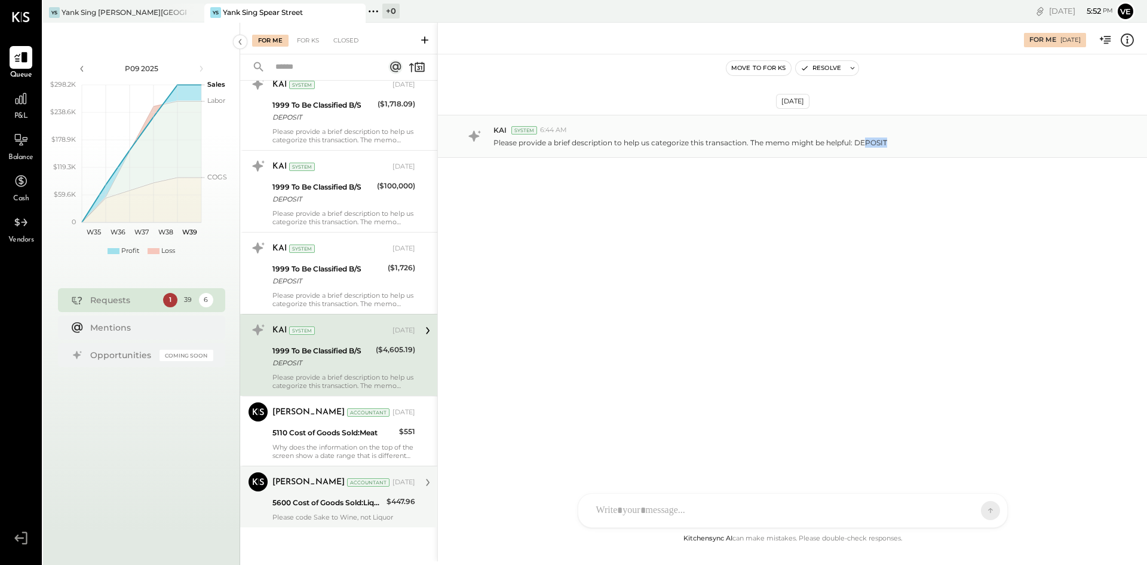
drag, startPoint x: 888, startPoint y: 143, endPoint x: 867, endPoint y: 143, distance: 20.3
click at [867, 143] on p "Please provide a brief description to help us categorize this transaction. The …" at bounding box center [691, 142] width 394 height 10
